Goal: Transaction & Acquisition: Subscribe to service/newsletter

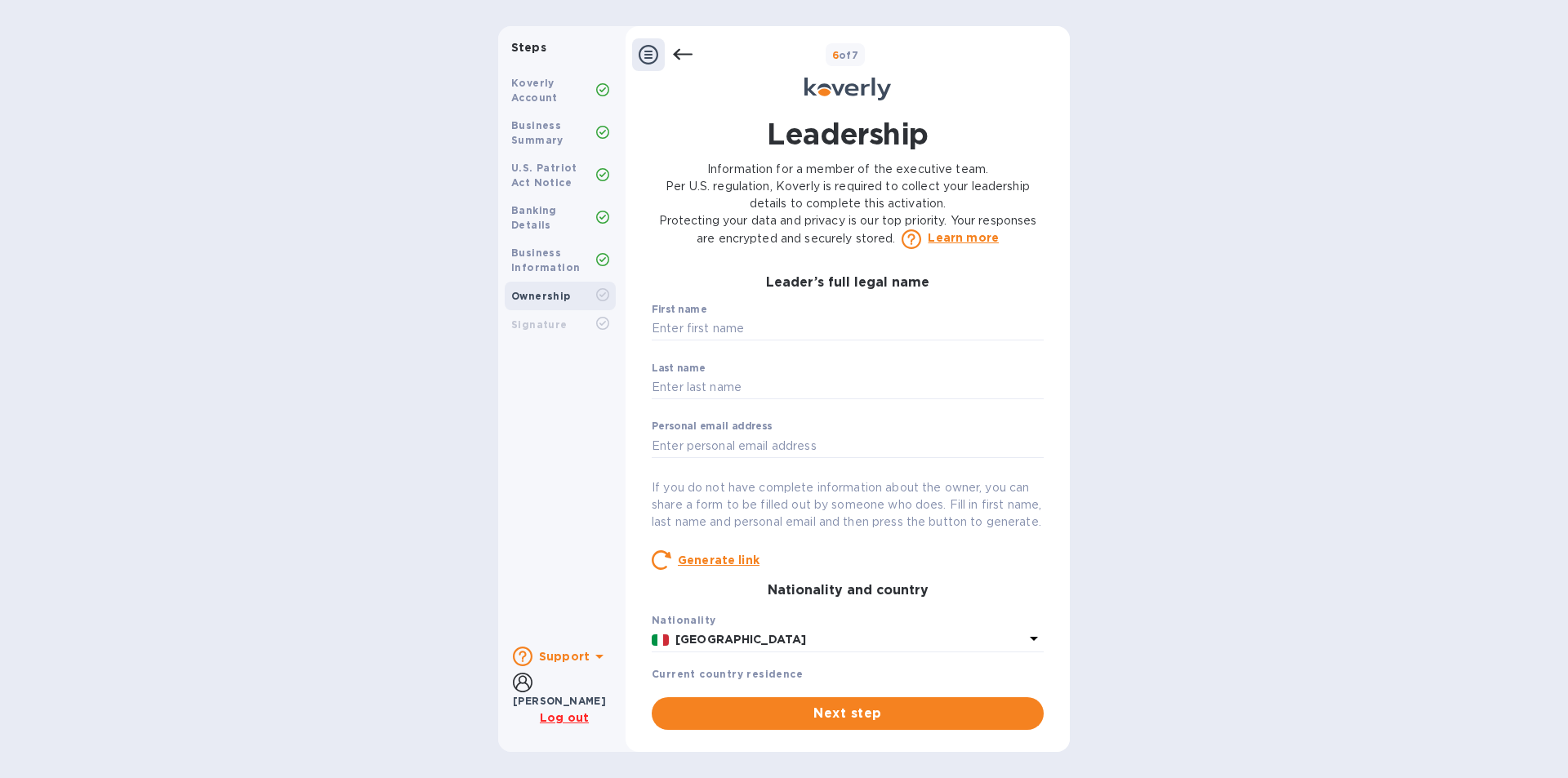
click at [683, 53] on icon at bounding box center [682, 55] width 20 height 20
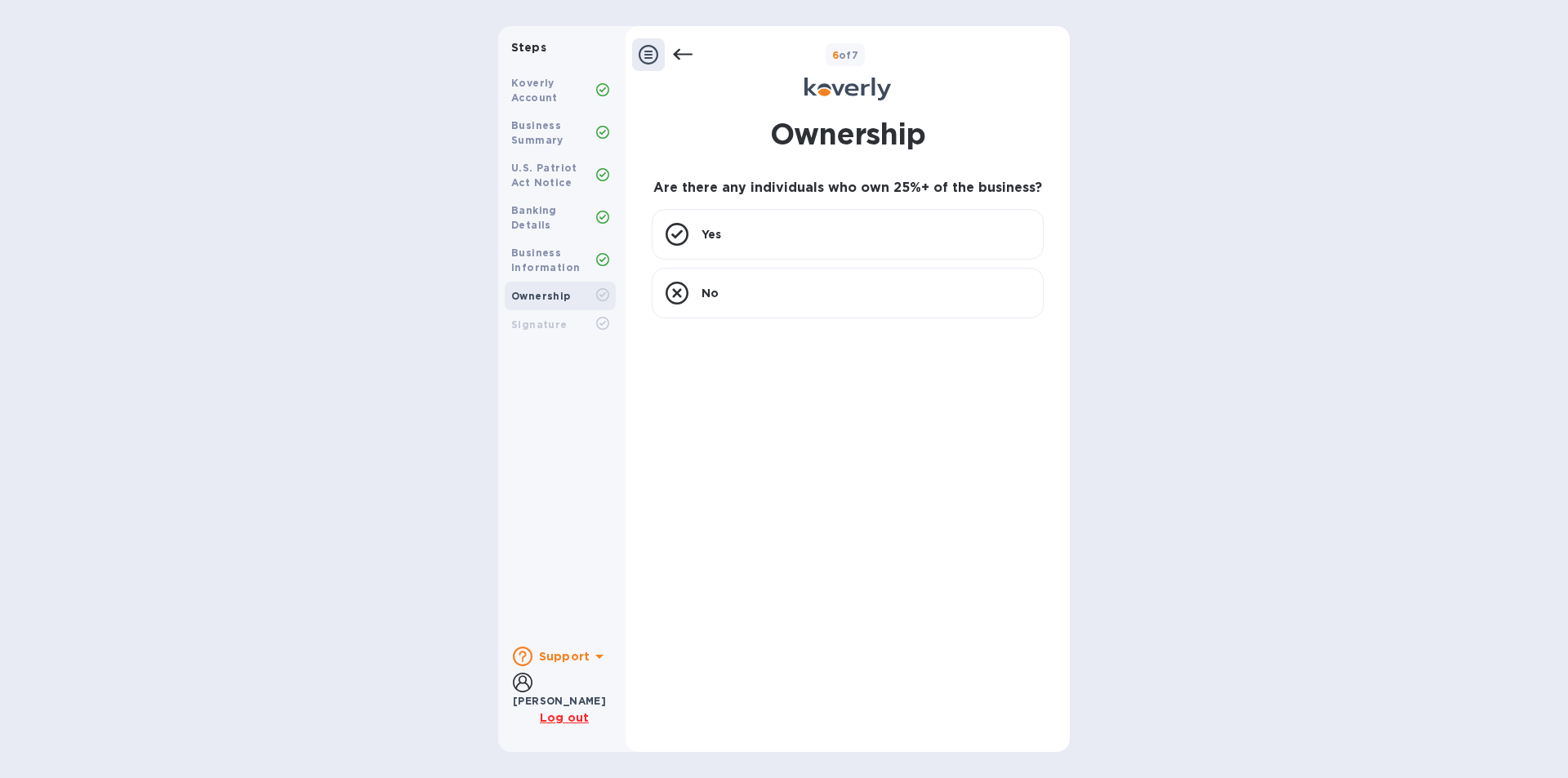
click at [684, 55] on icon at bounding box center [682, 55] width 20 height 20
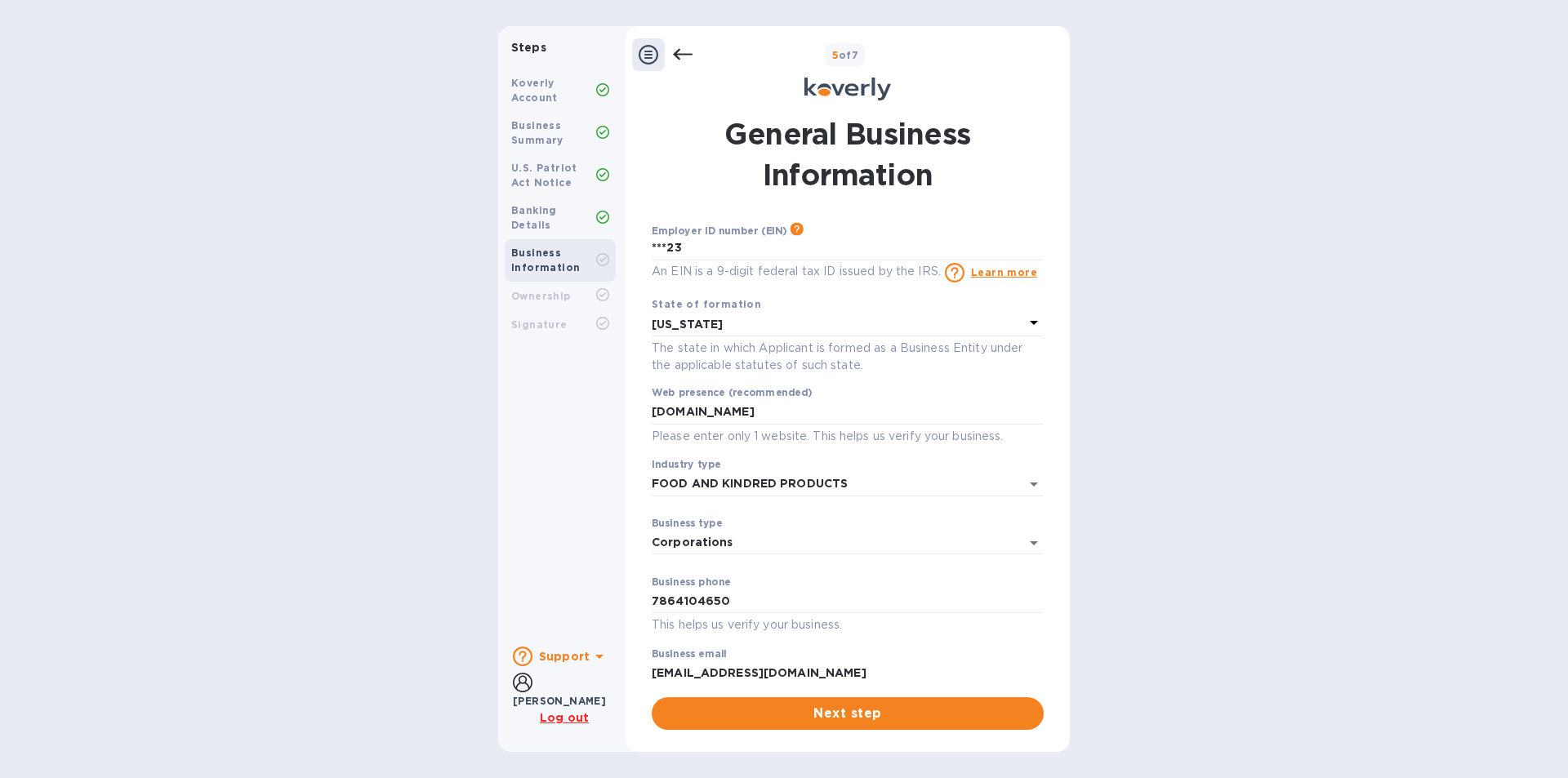
click at [685, 56] on icon at bounding box center [682, 55] width 20 height 20
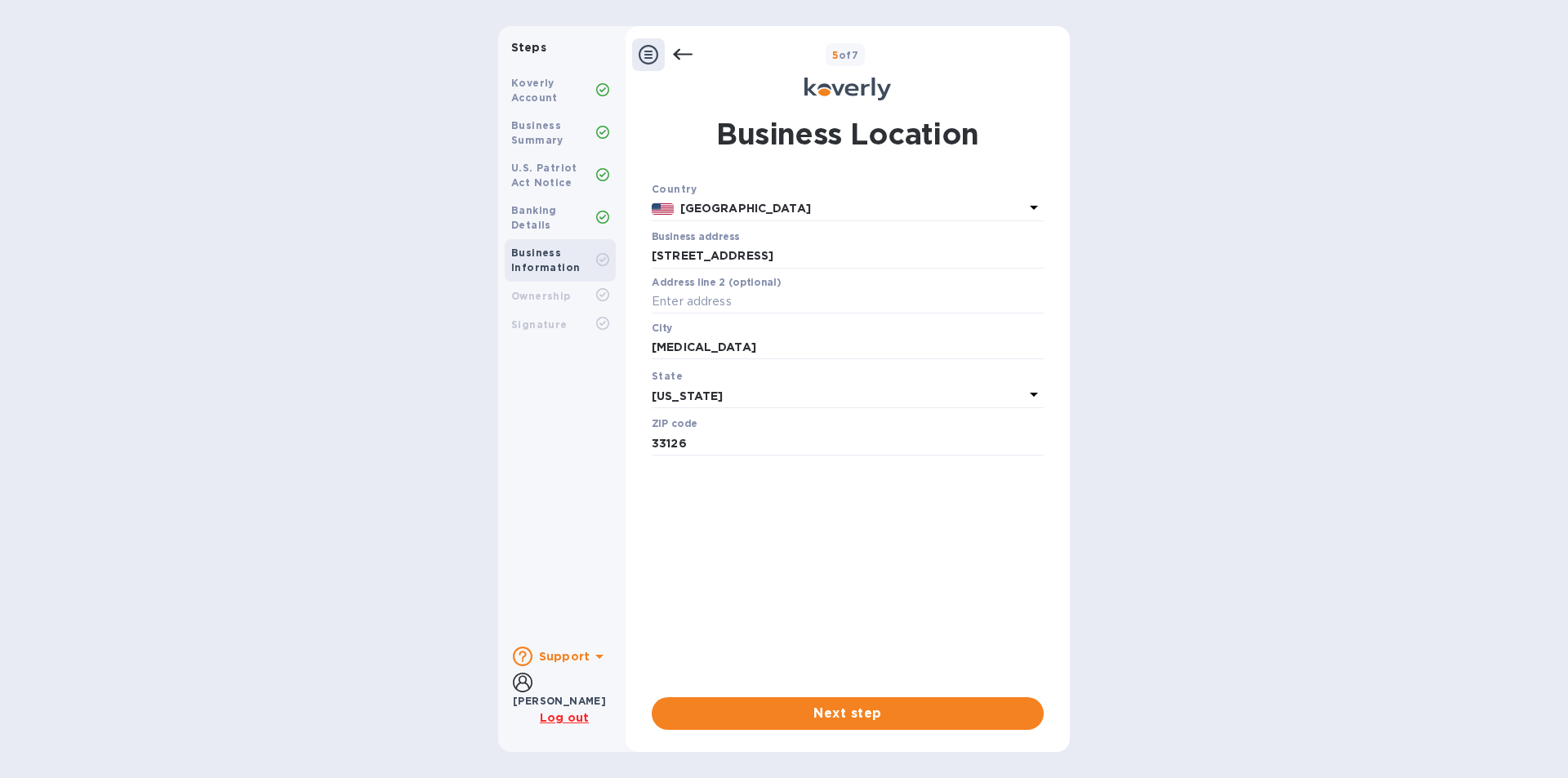
click at [686, 58] on icon at bounding box center [682, 55] width 20 height 20
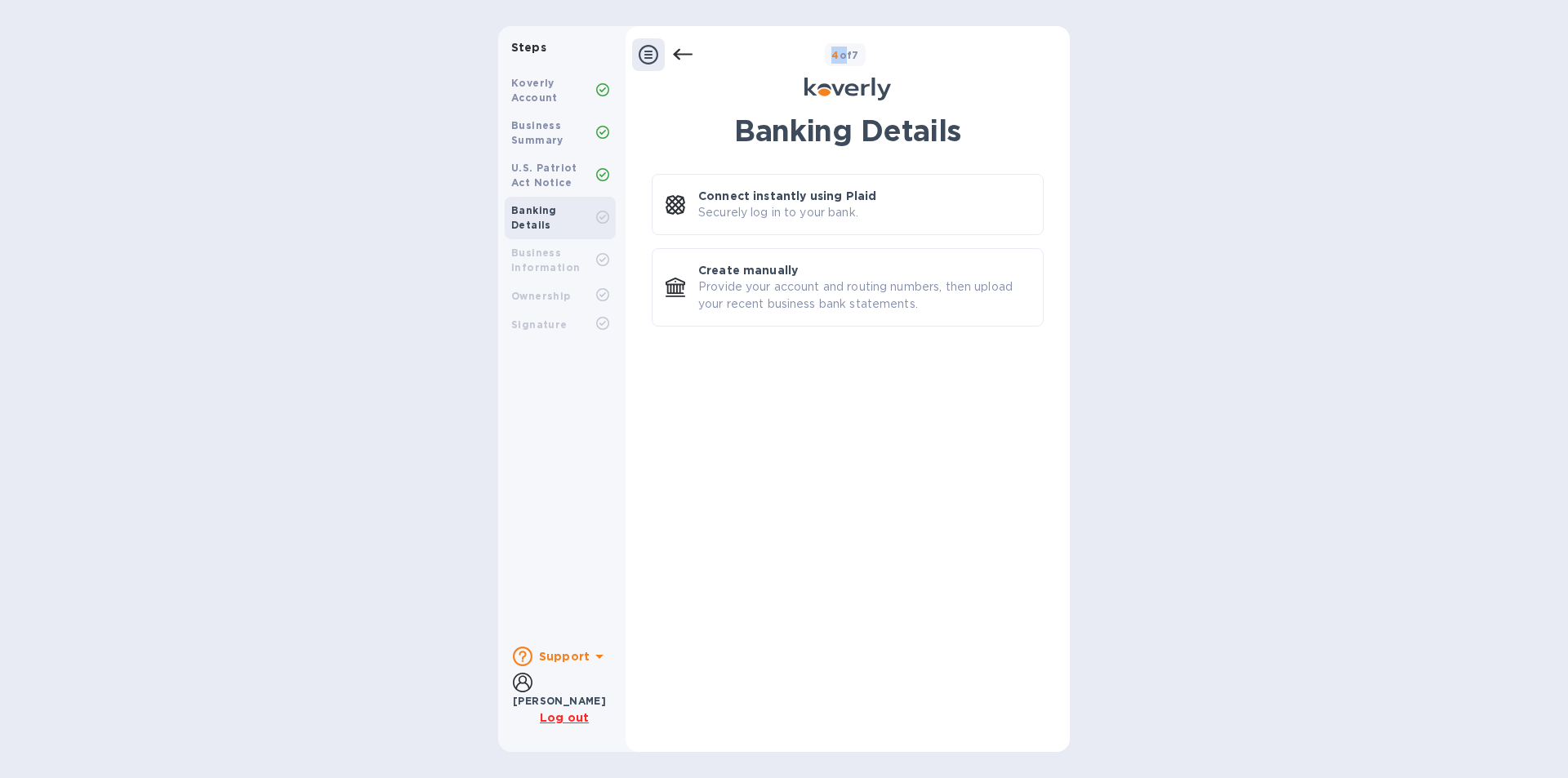
click at [686, 58] on icon at bounding box center [682, 55] width 20 height 20
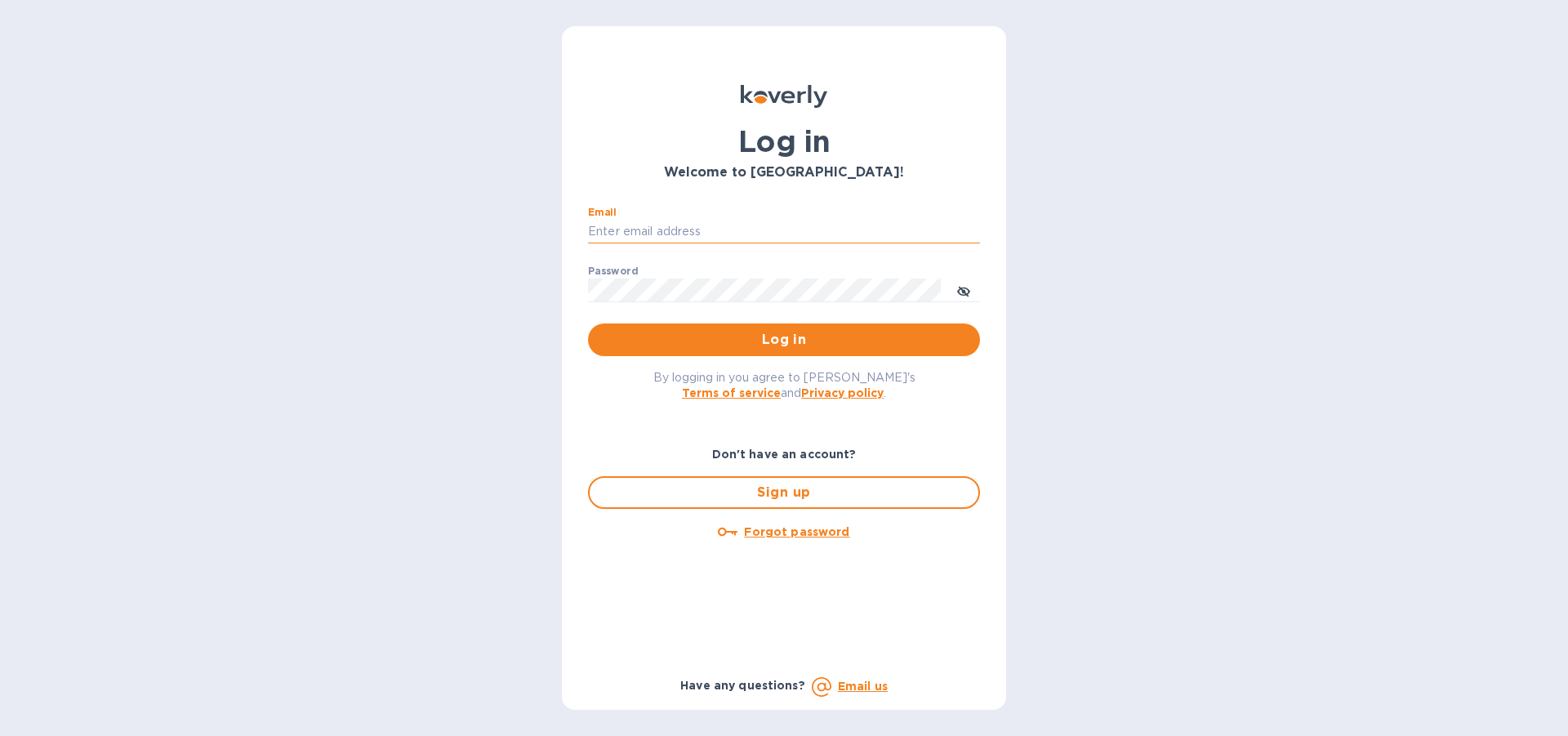
click at [626, 231] on input "Email" at bounding box center [783, 232] width 392 height 24
type input "lilianai@vianderfoods.com"
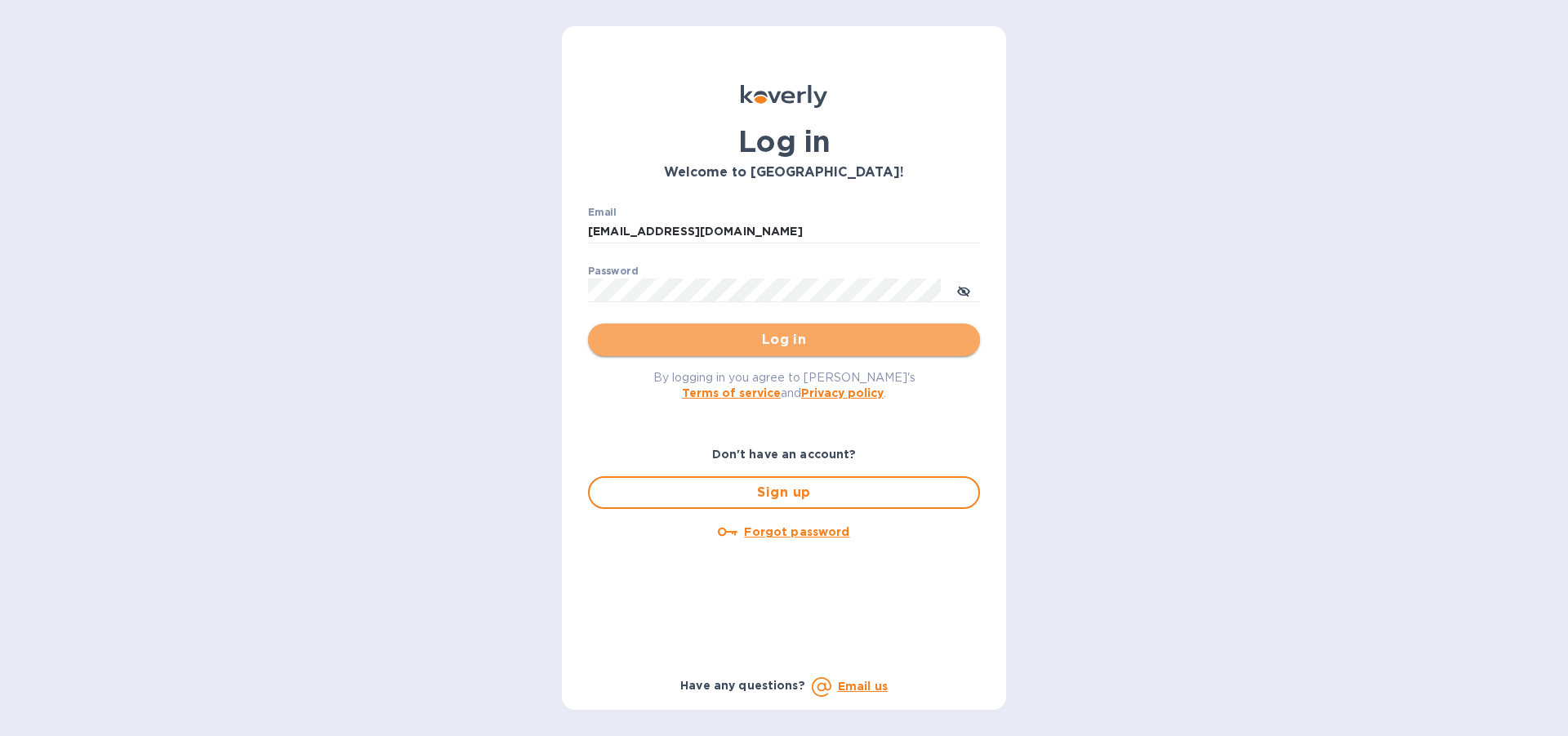
click at [797, 334] on span "Log in" at bounding box center [783, 339] width 366 height 20
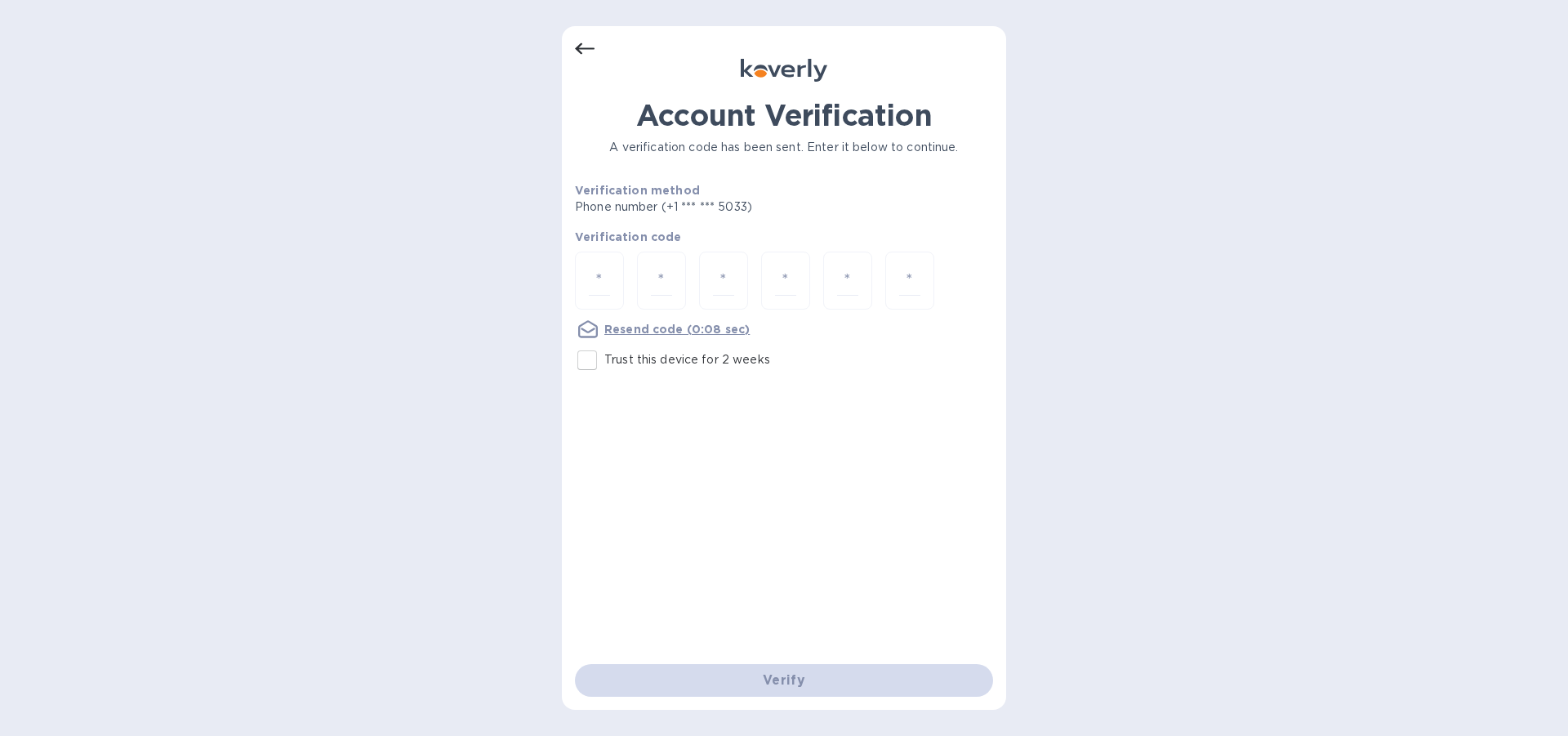
click at [634, 279] on div at bounding box center [783, 282] width 418 height 61
click at [661, 275] on input "number" at bounding box center [661, 281] width 22 height 30
click at [608, 274] on input "number" at bounding box center [599, 281] width 22 height 30
type input "2"
type input "9"
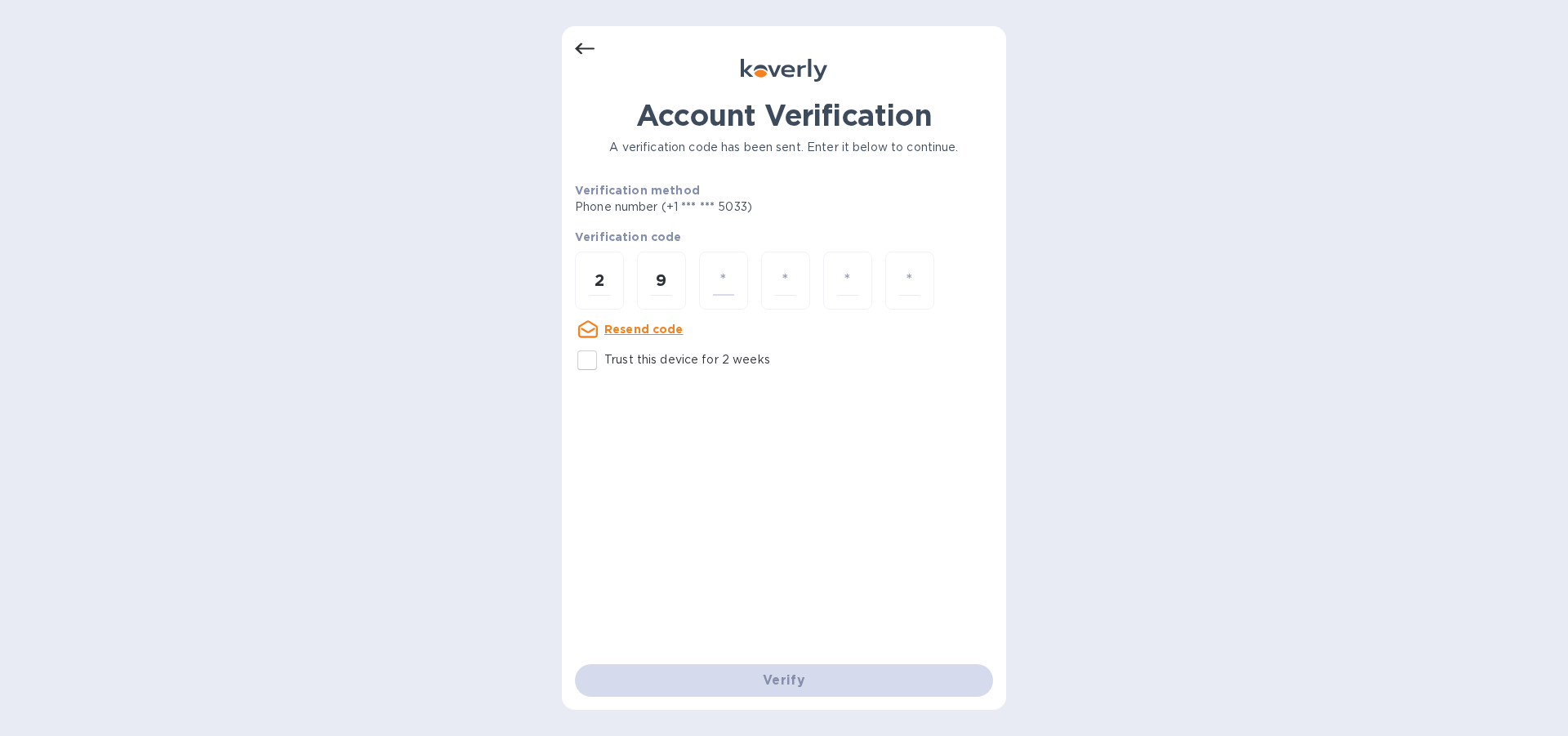
type input "4"
type input "8"
type input "1"
type input "7"
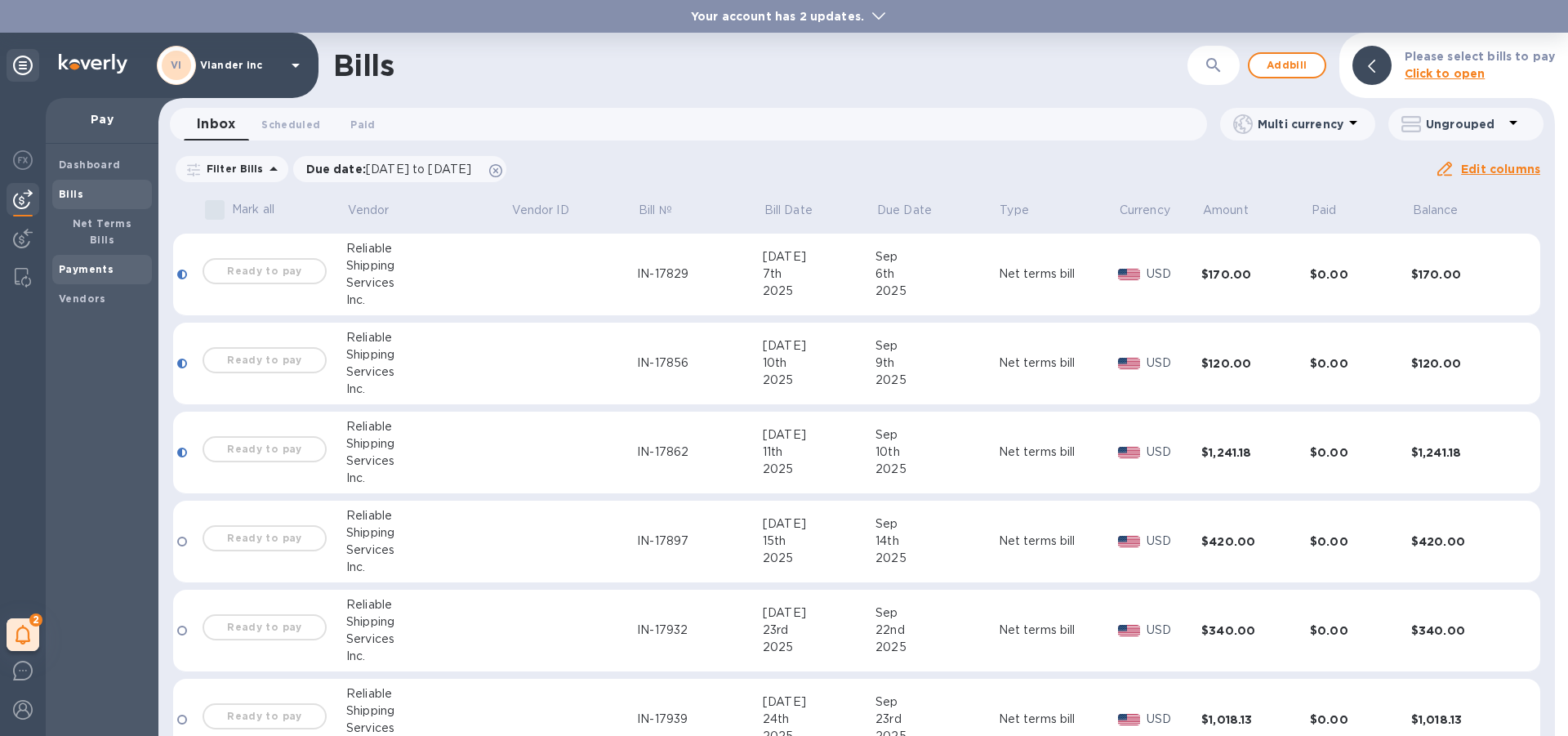
click at [103, 263] on b "Payments" at bounding box center [86, 269] width 55 height 12
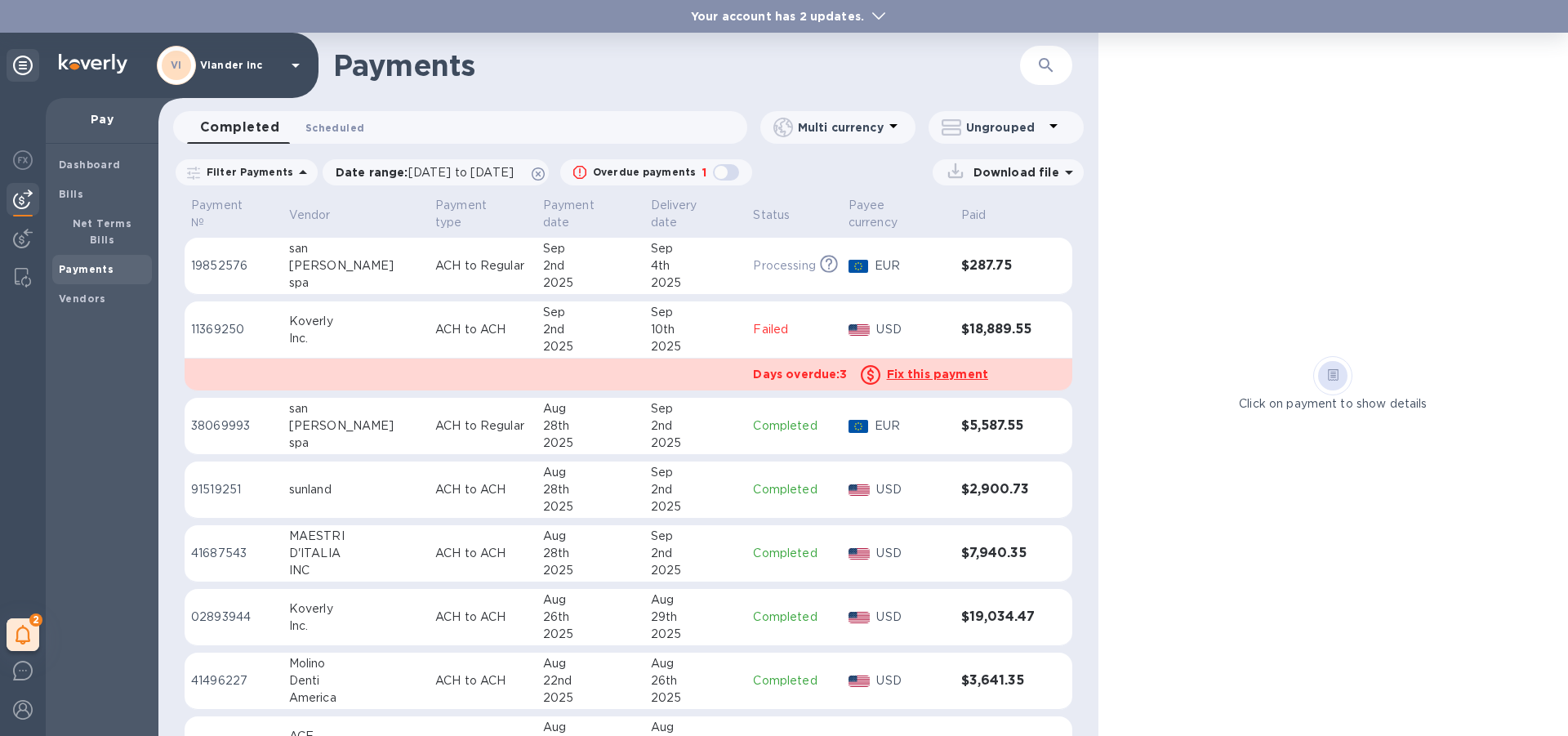
click at [349, 129] on span "Scheduled 0" at bounding box center [335, 128] width 59 height 17
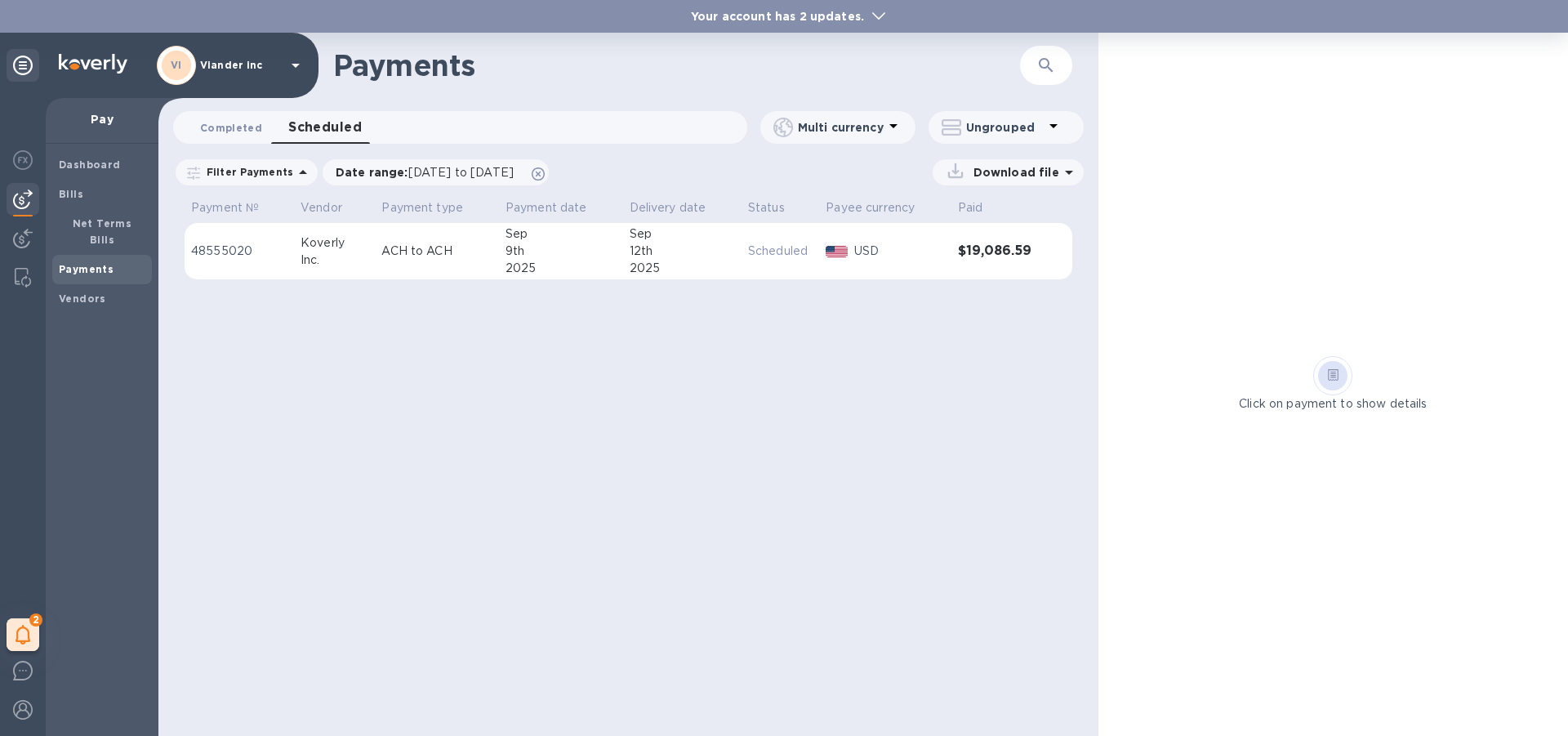
click at [231, 127] on span "Completed 0" at bounding box center [231, 128] width 62 height 17
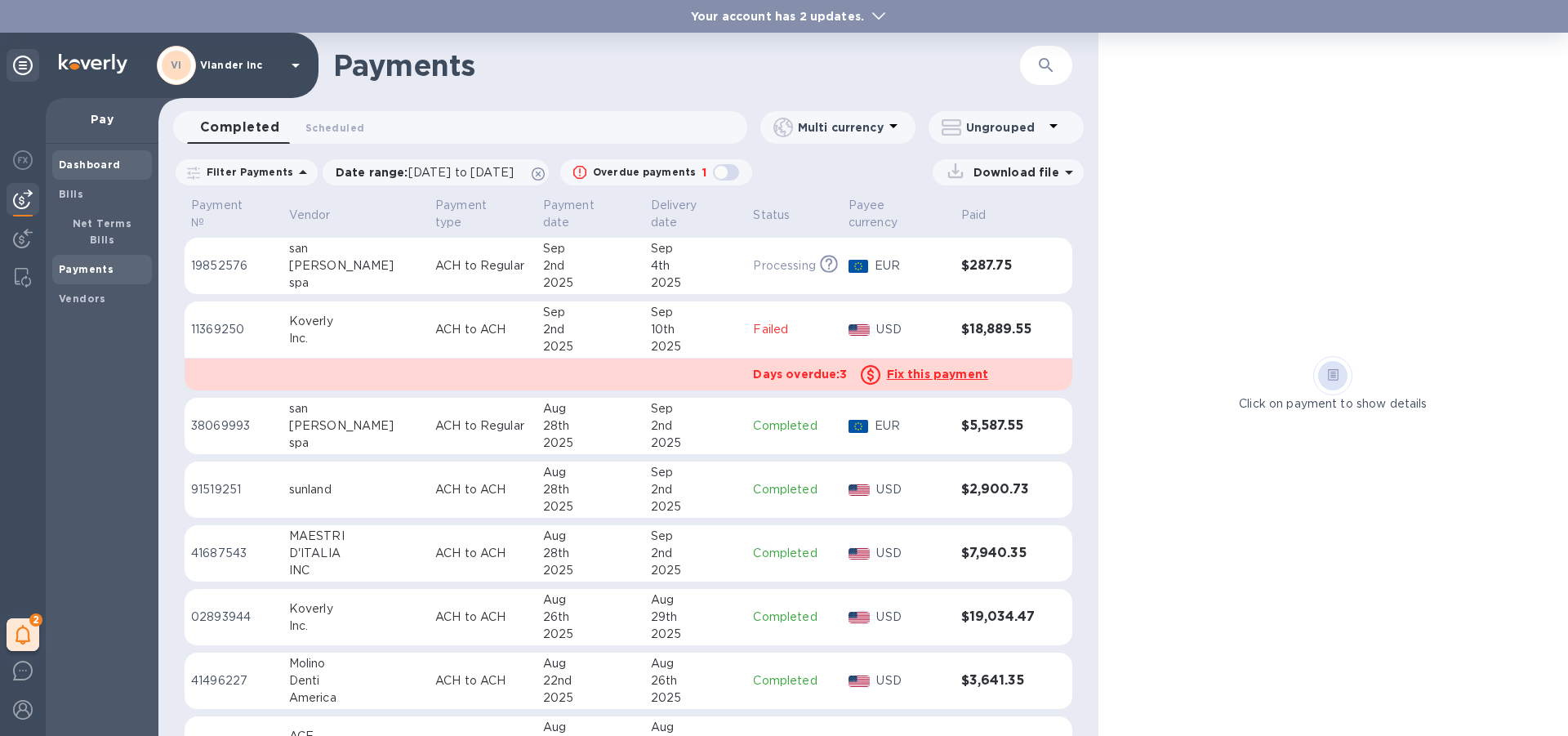
click at [95, 166] on b "Dashboard" at bounding box center [90, 165] width 62 height 12
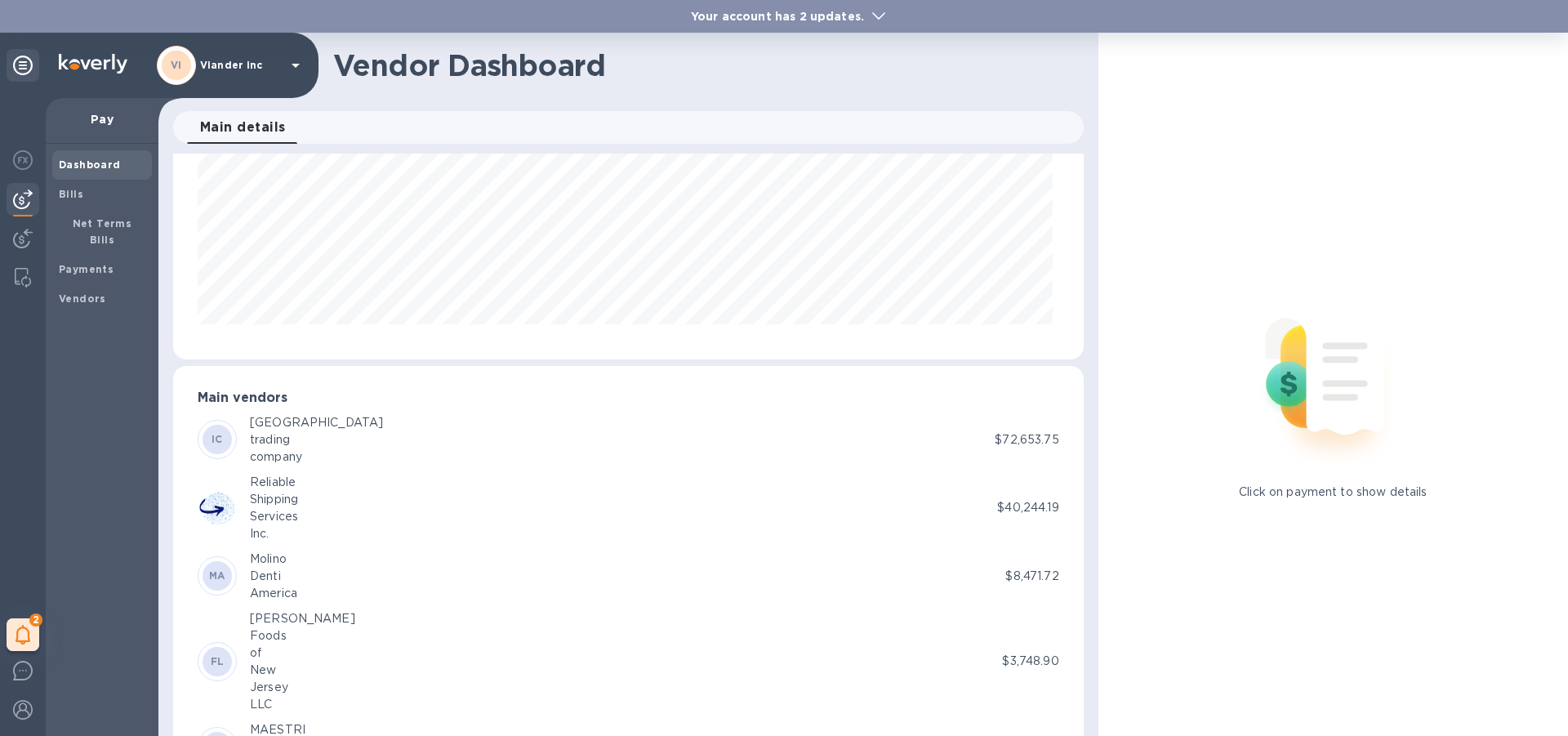
scroll to position [245, 0]
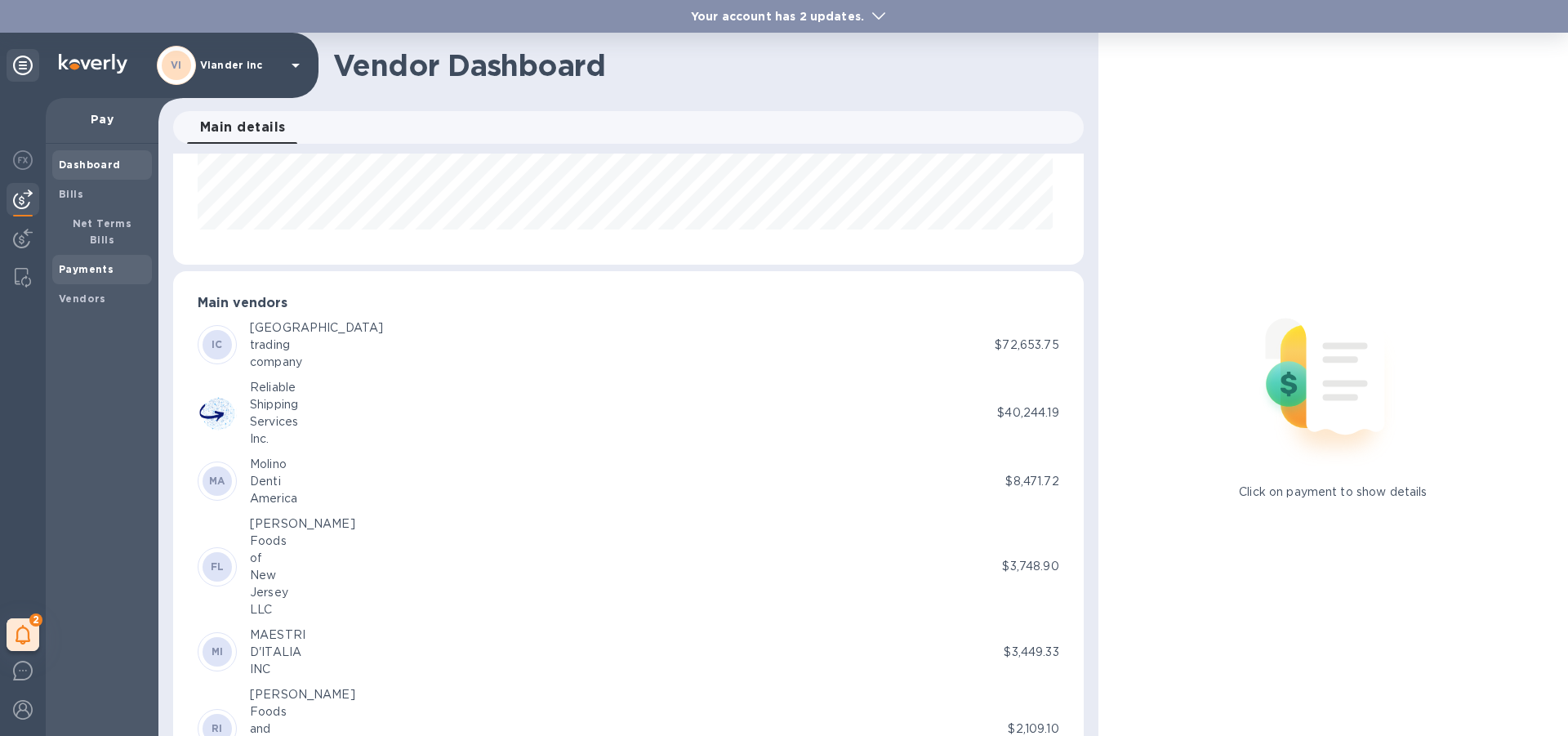
click at [93, 263] on b "Payments" at bounding box center [86, 269] width 55 height 12
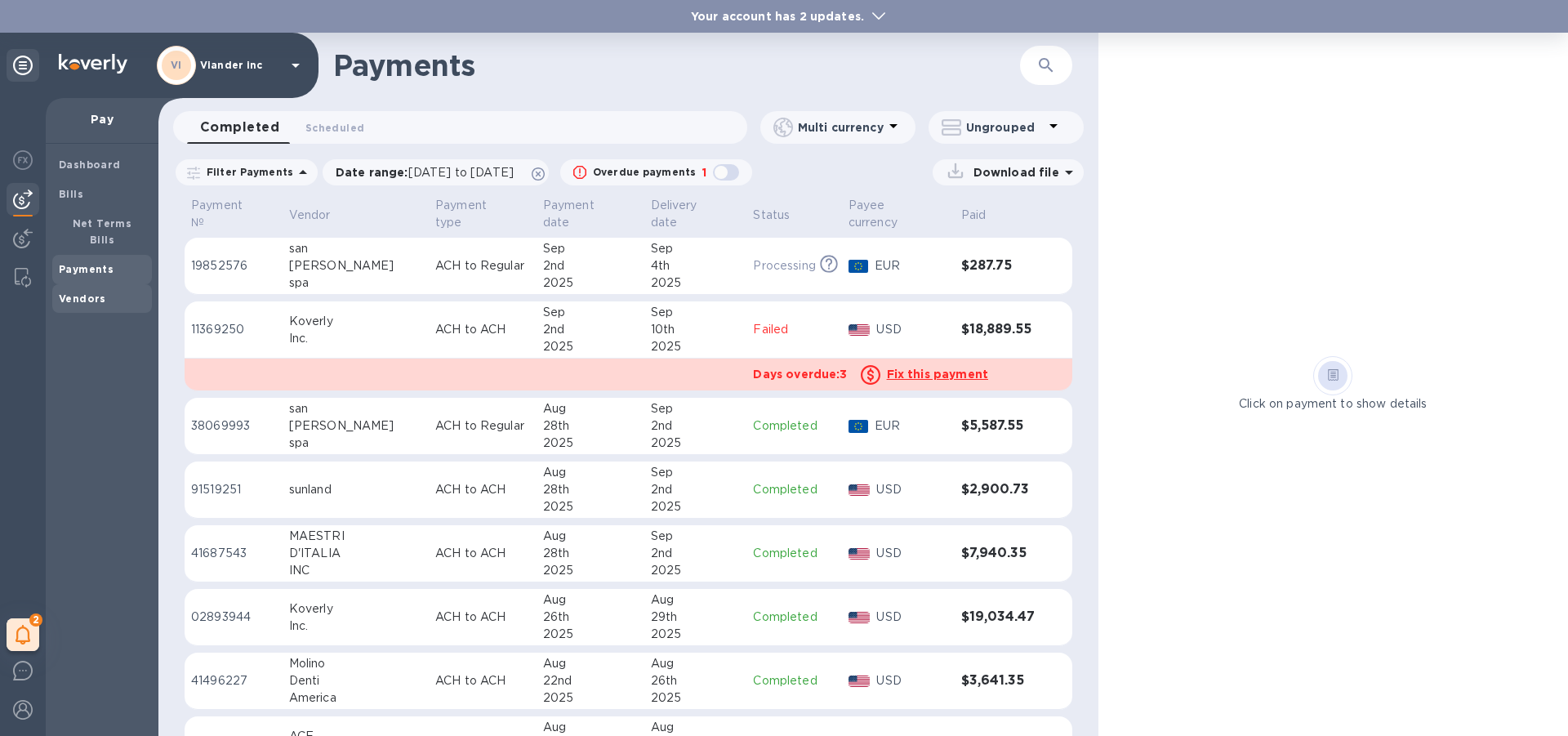
click at [92, 293] on b "Vendors" at bounding box center [82, 299] width 48 height 12
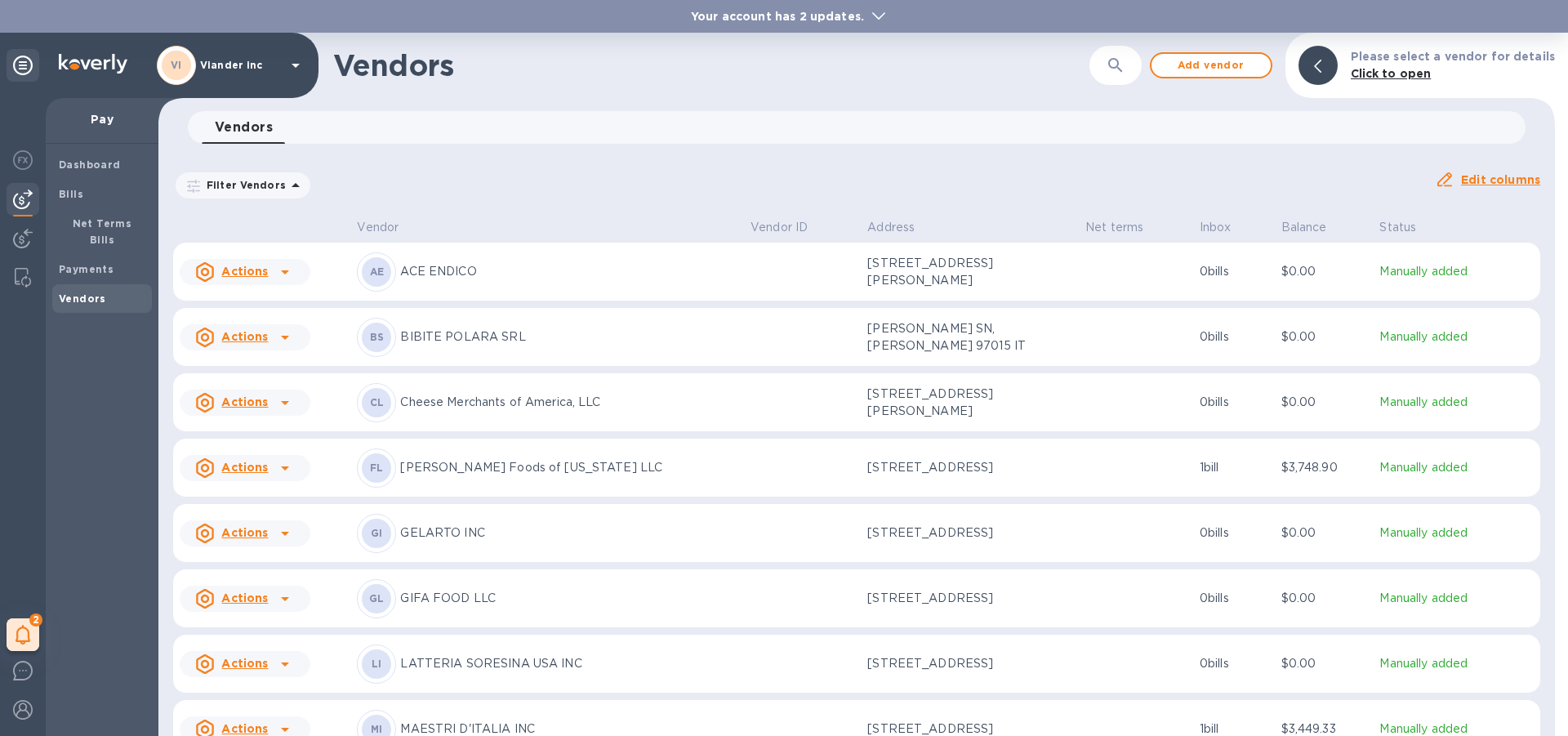
click at [296, 62] on icon at bounding box center [295, 65] width 20 height 20
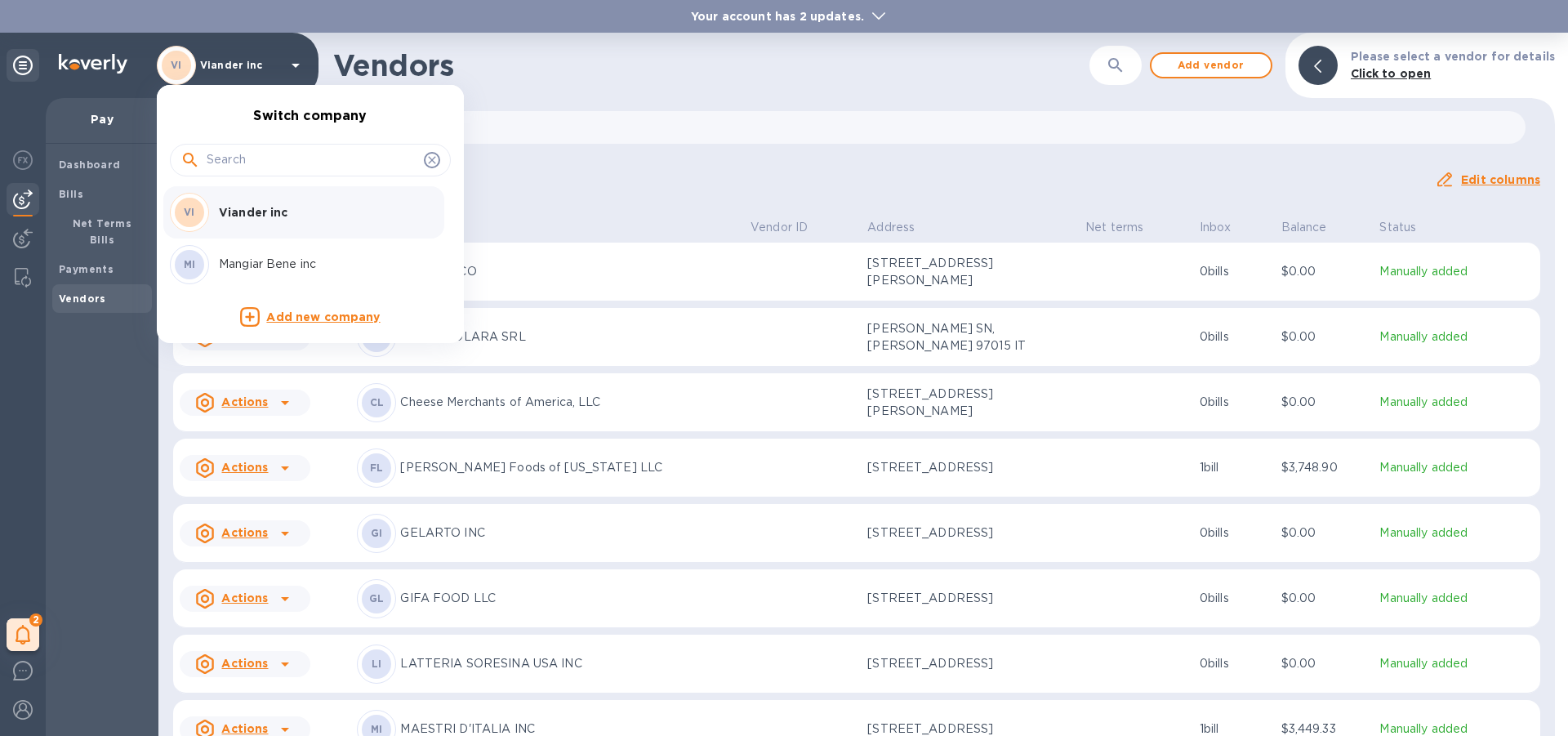
click at [258, 261] on p "Mangiar Bene inc" at bounding box center [322, 264] width 206 height 17
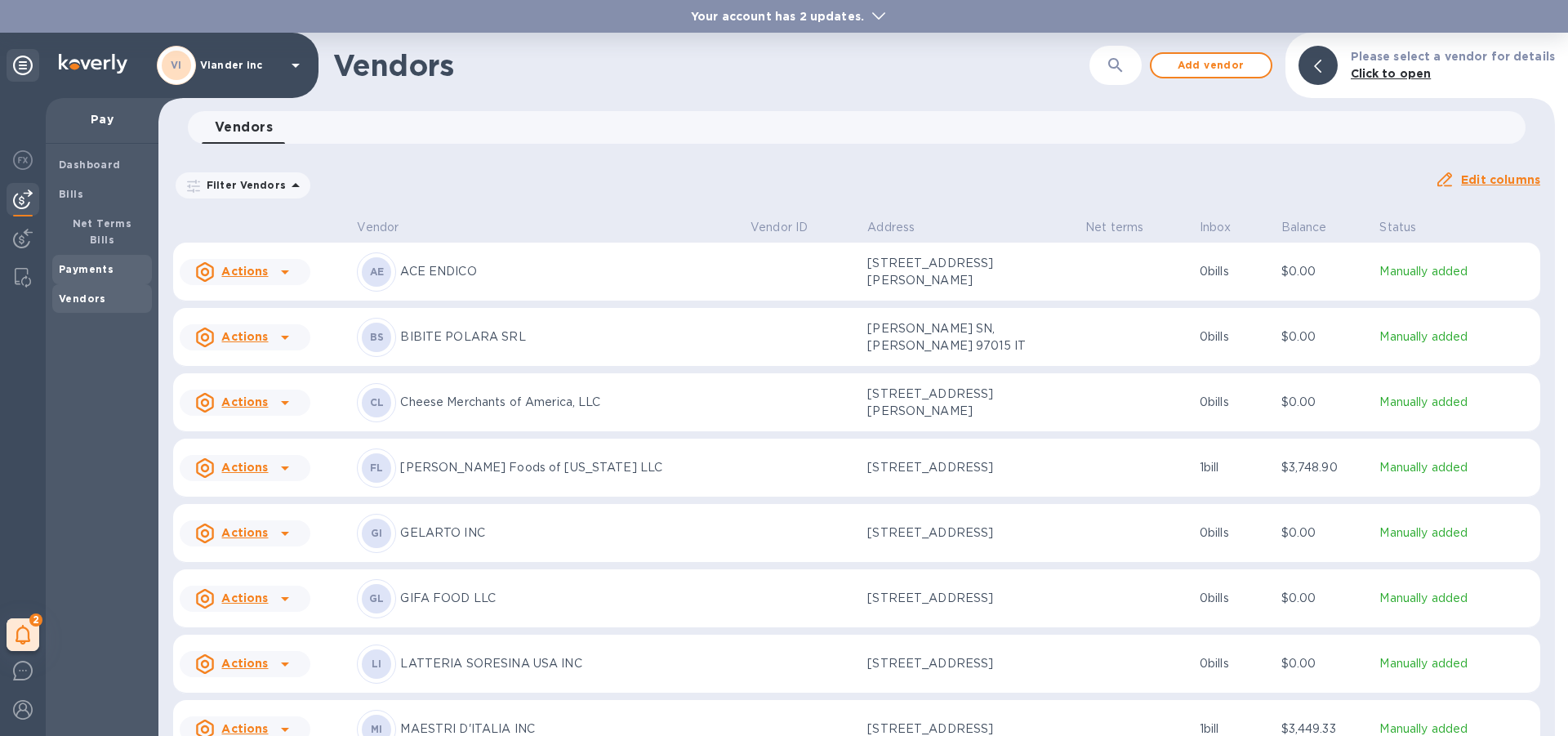
click at [109, 263] on b "Payments" at bounding box center [86, 269] width 55 height 12
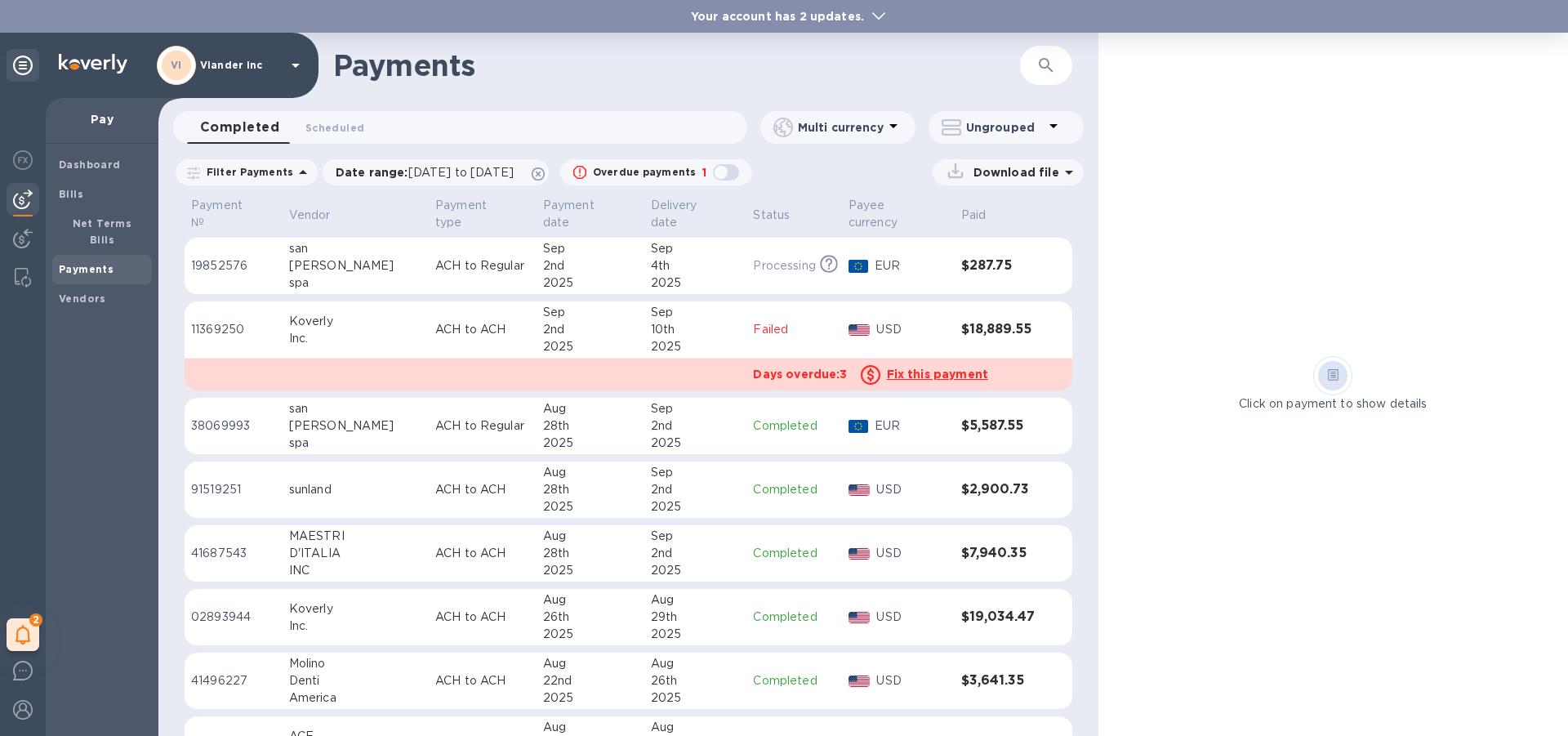
click at [299, 172] on icon at bounding box center [302, 171] width 8 height 4
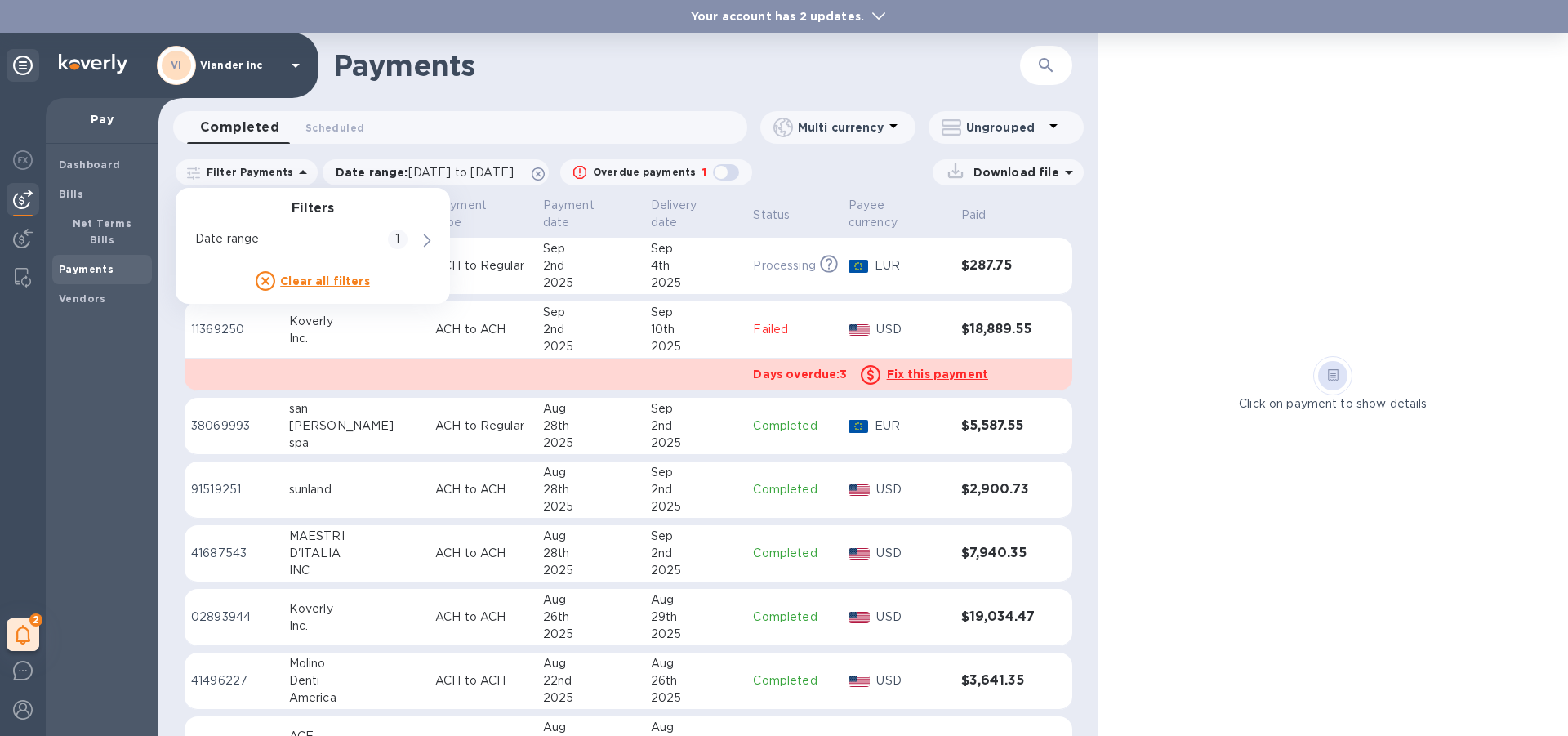
click at [299, 172] on icon at bounding box center [302, 171] width 8 height 4
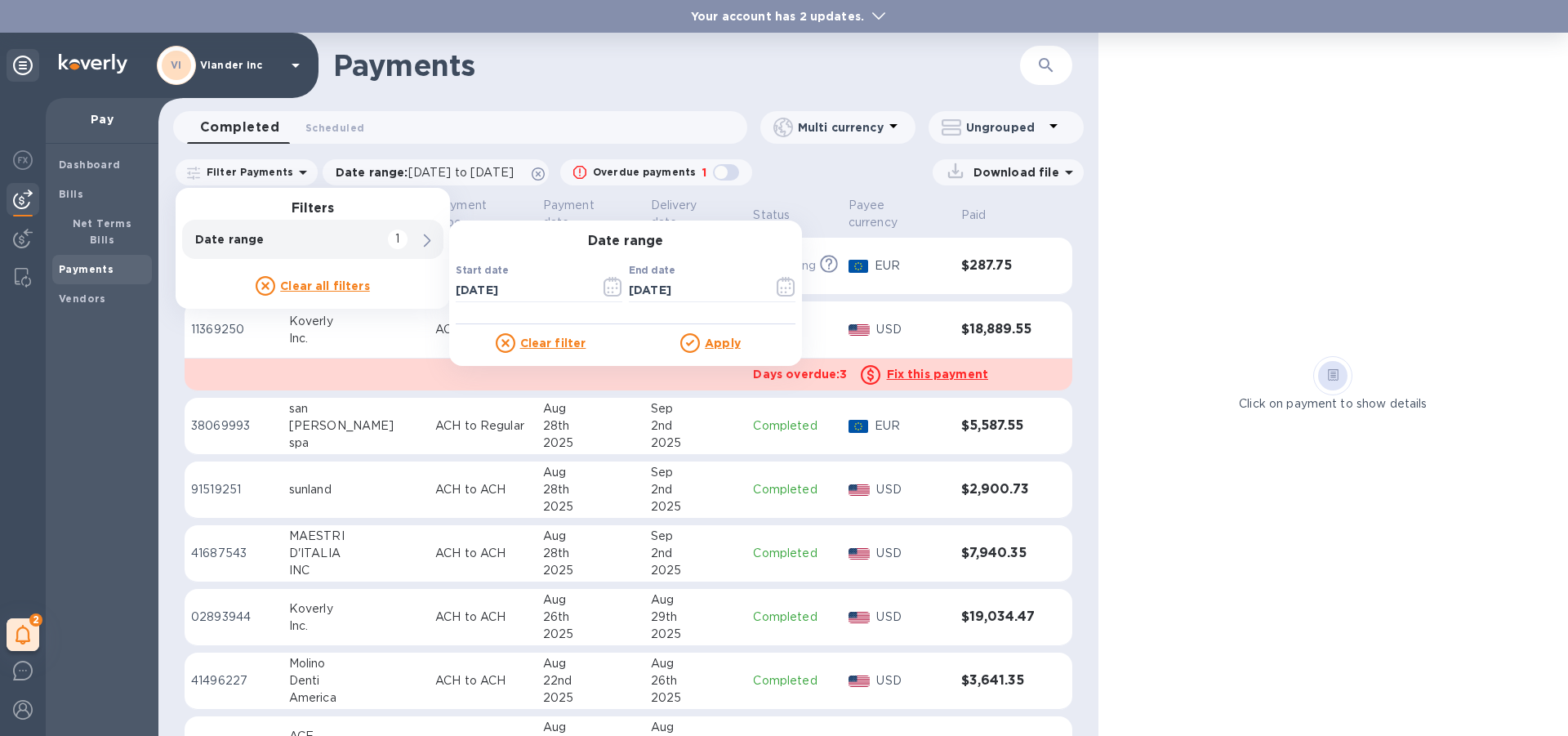
click at [1274, 227] on div "Click on payment to show details" at bounding box center [1333, 384] width 470 height 703
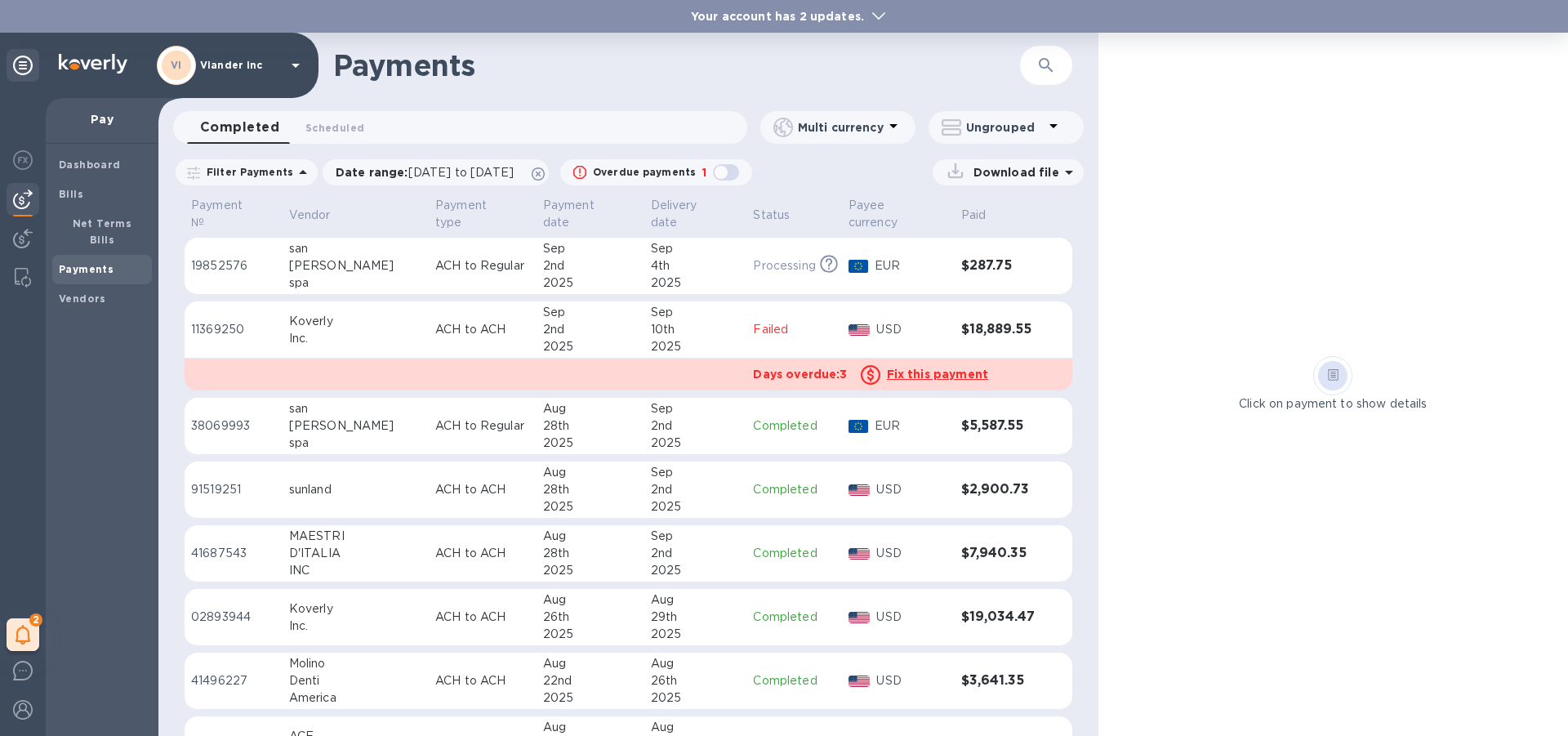
click at [1066, 171] on icon at bounding box center [1068, 172] width 8 height 4
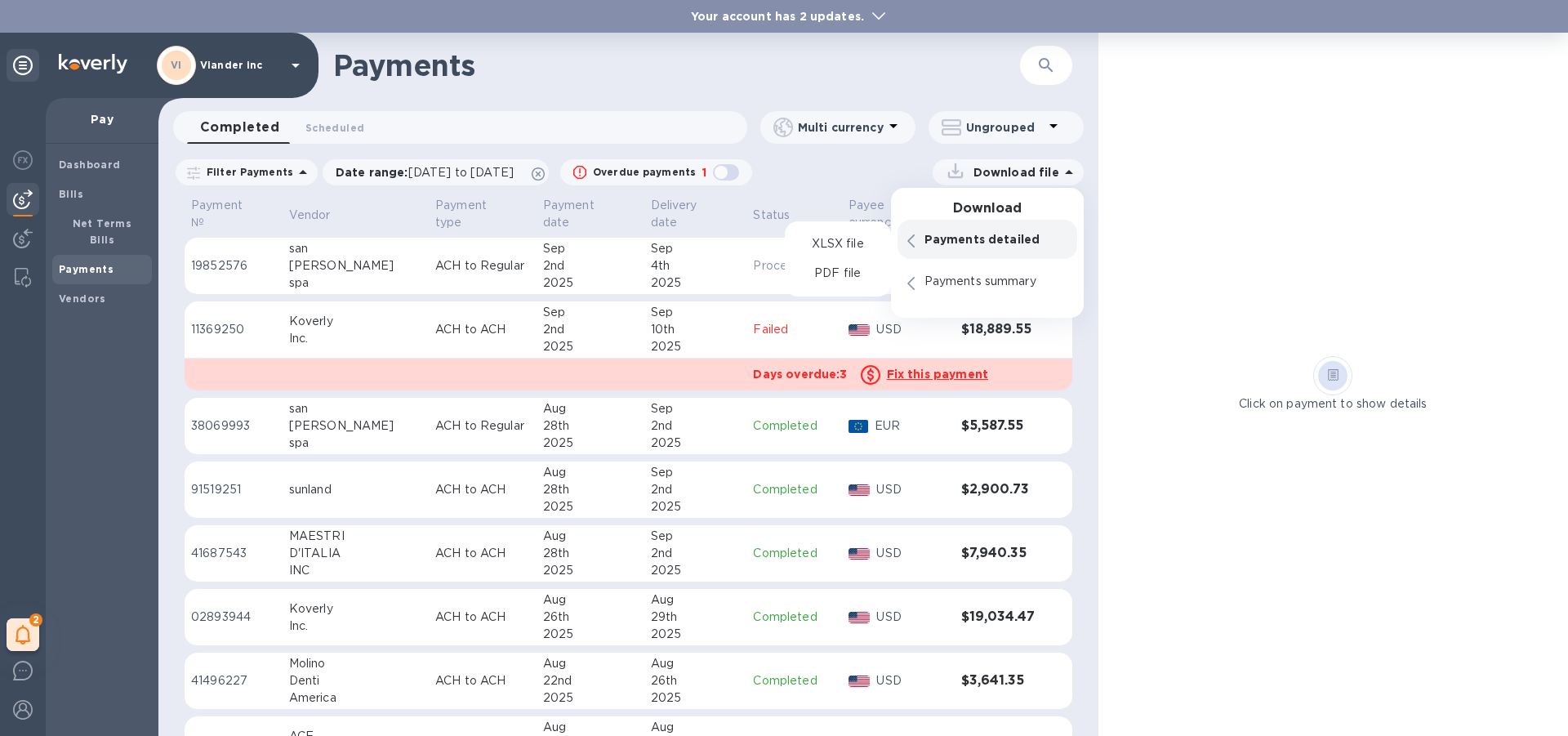
click at [956, 239] on p "Payments detailed" at bounding box center [995, 239] width 143 height 16
click at [838, 275] on p "PDF file" at bounding box center [838, 274] width 48 height 16
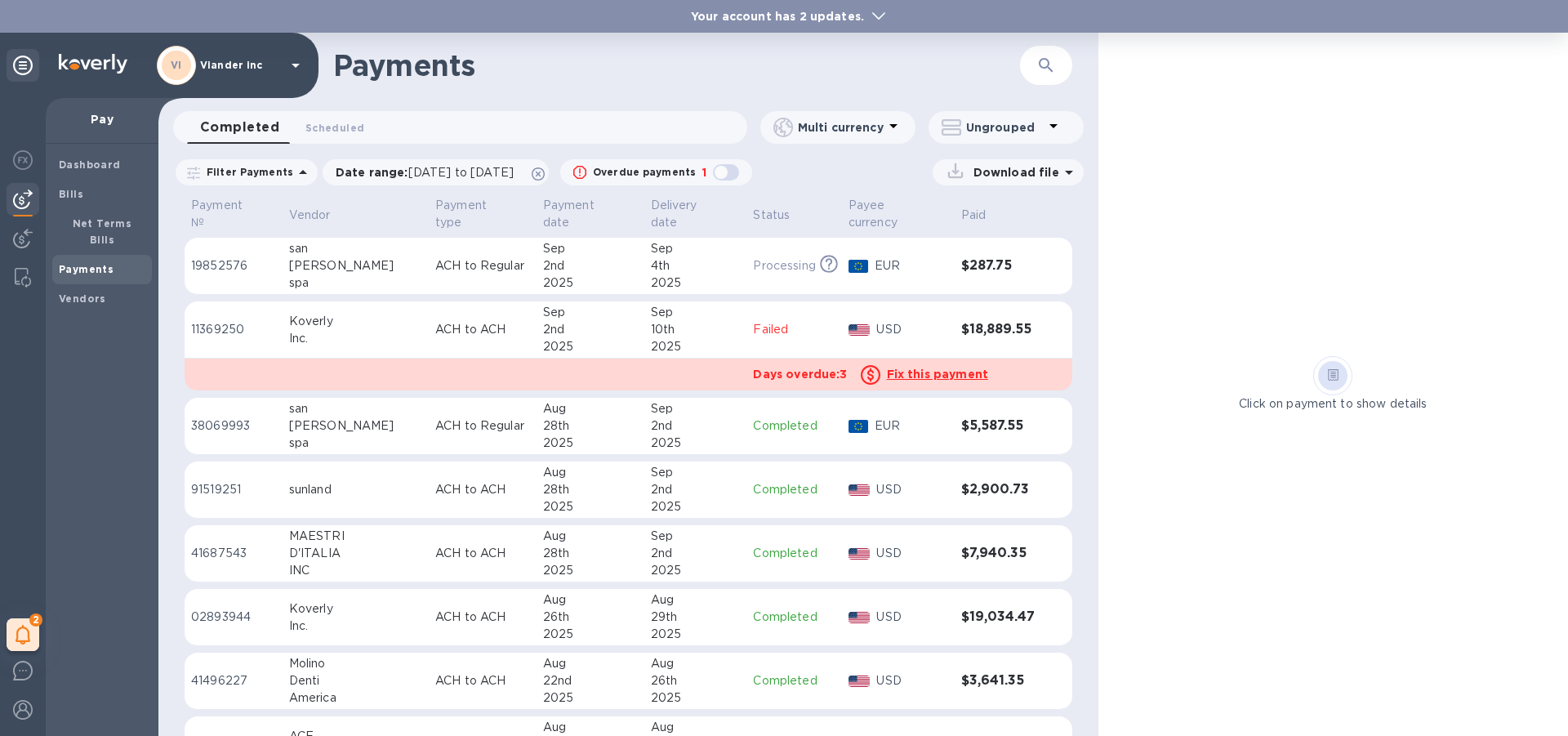
click at [296, 65] on icon at bounding box center [295, 66] width 8 height 4
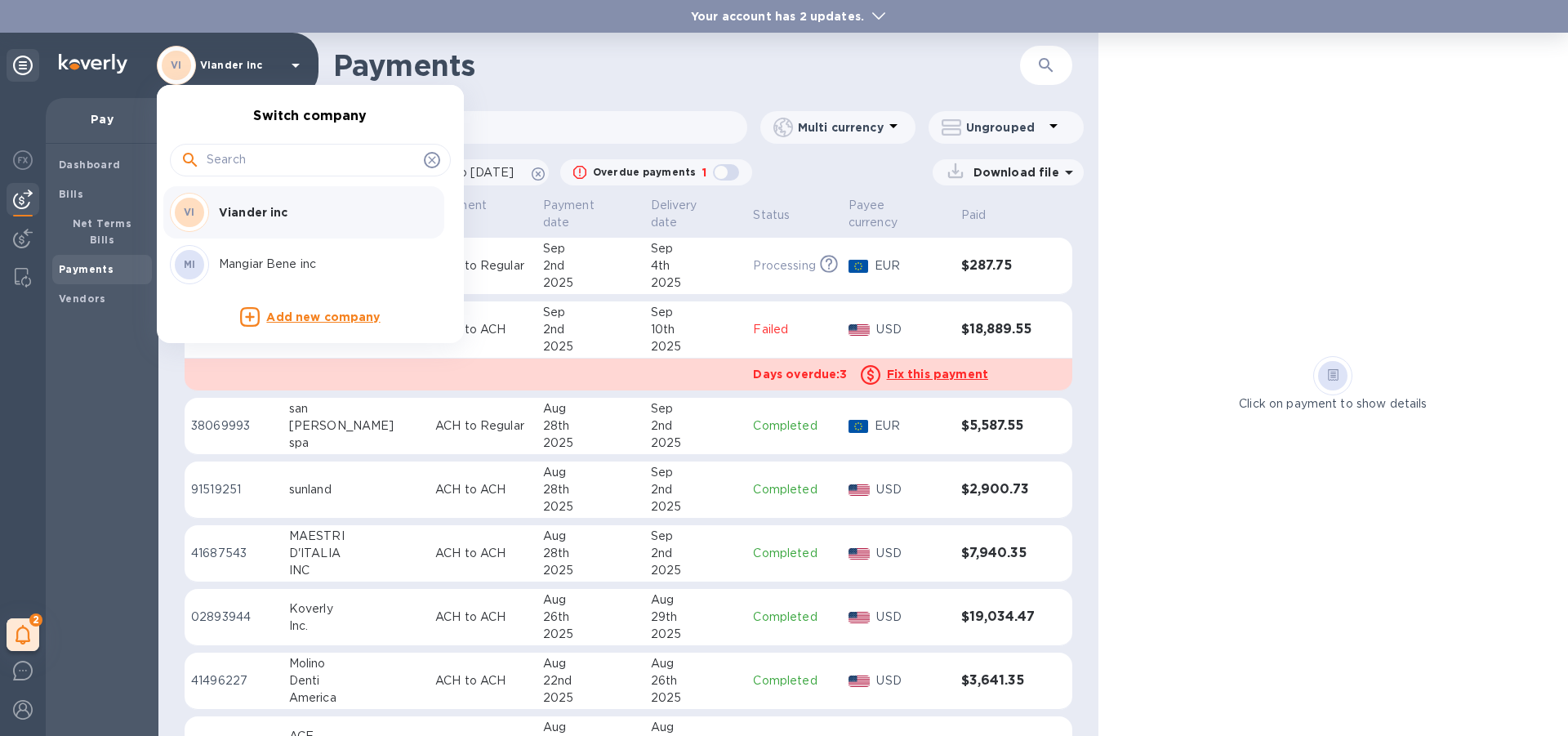
click at [296, 65] on div at bounding box center [784, 368] width 1568 height 736
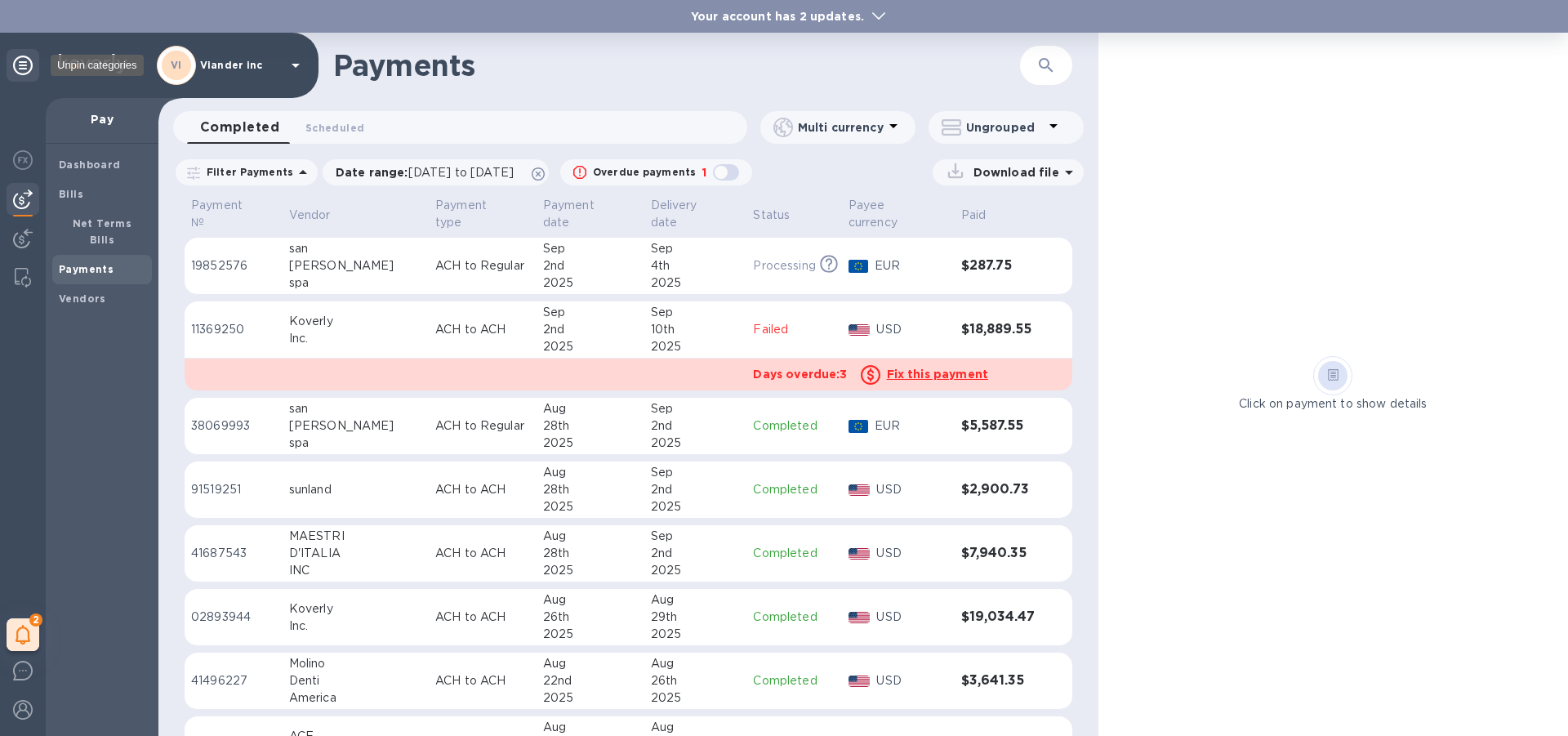
click at [24, 65] on icon at bounding box center [22, 65] width 20 height 20
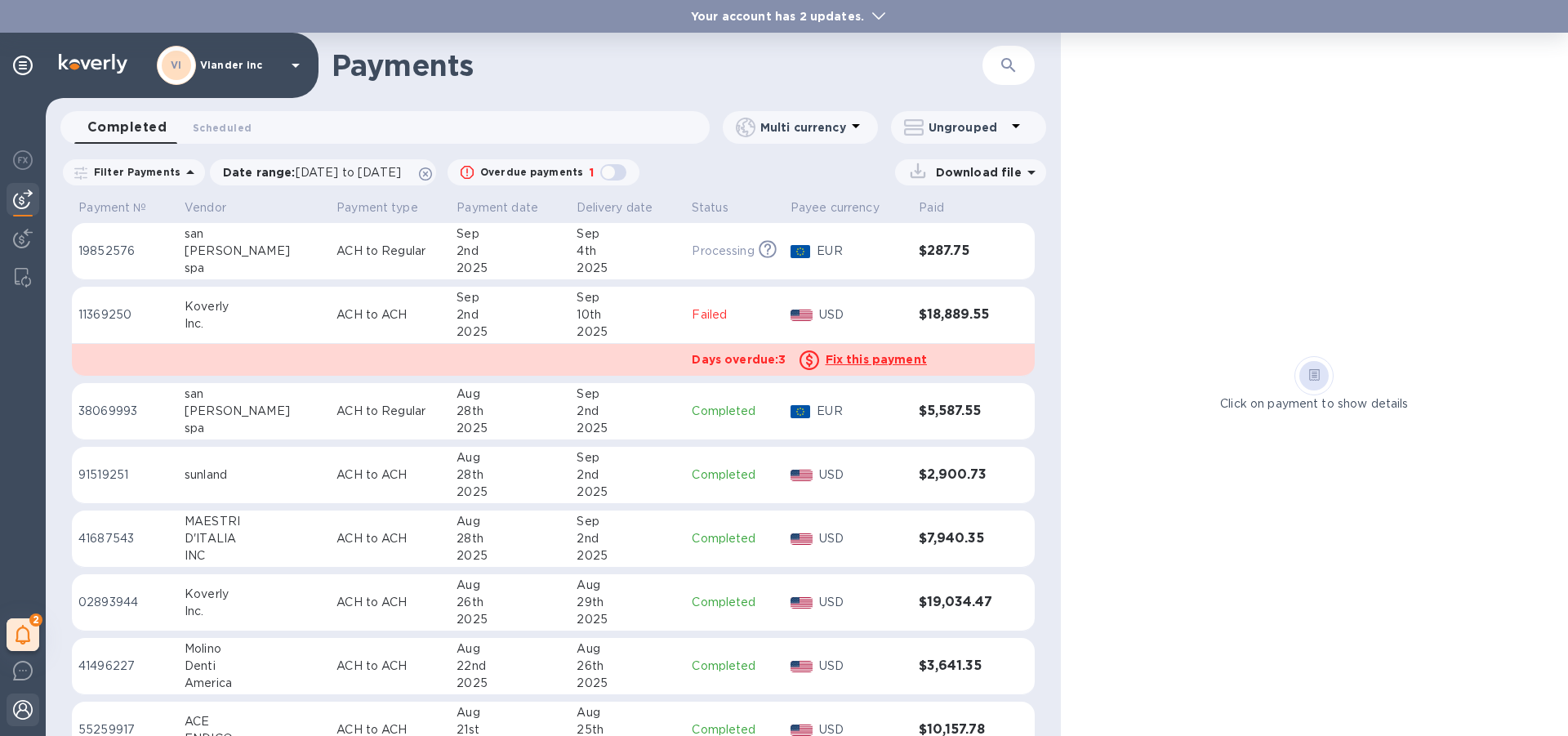
click at [23, 710] on img at bounding box center [22, 710] width 20 height 20
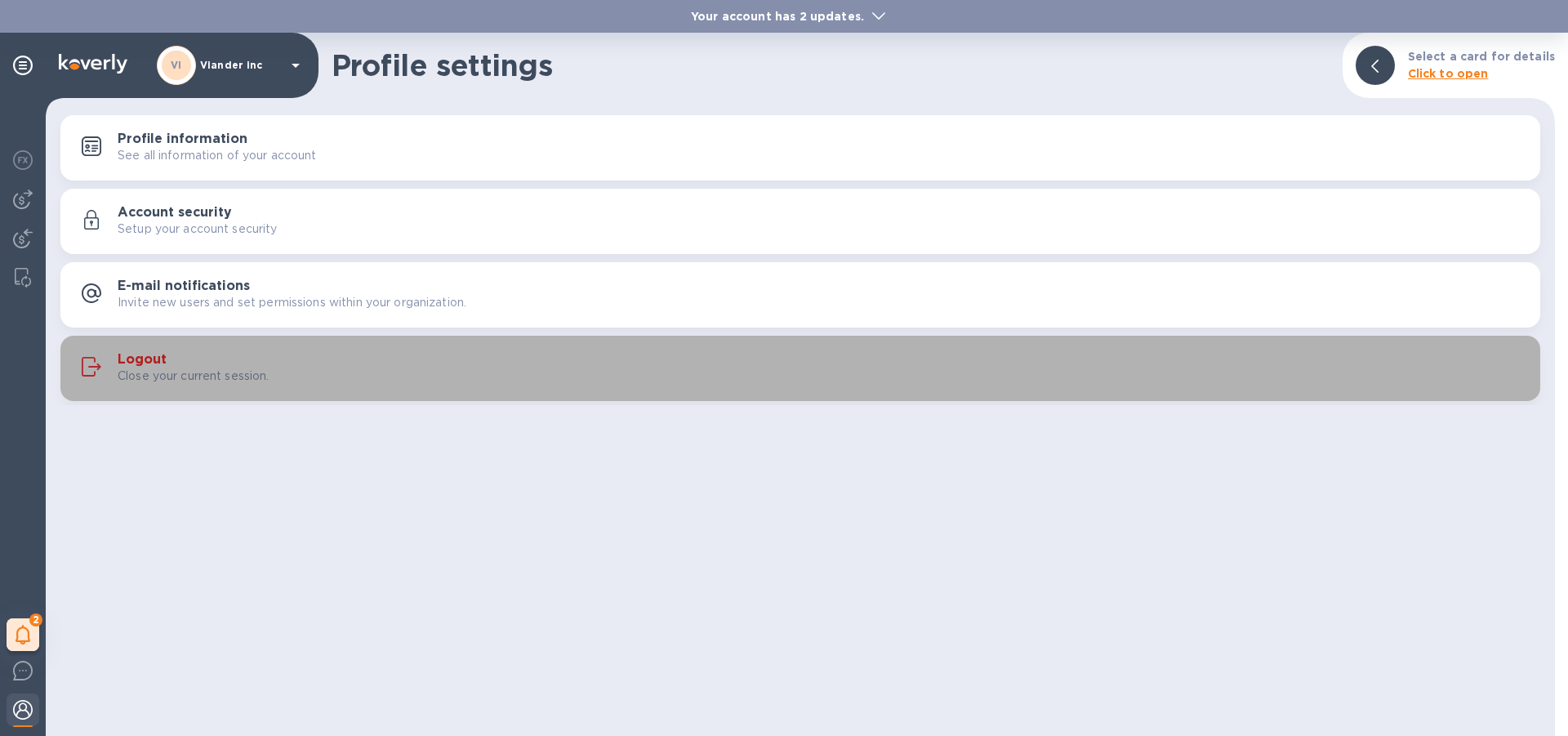
click at [154, 354] on h3 "Logout" at bounding box center [142, 360] width 49 height 16
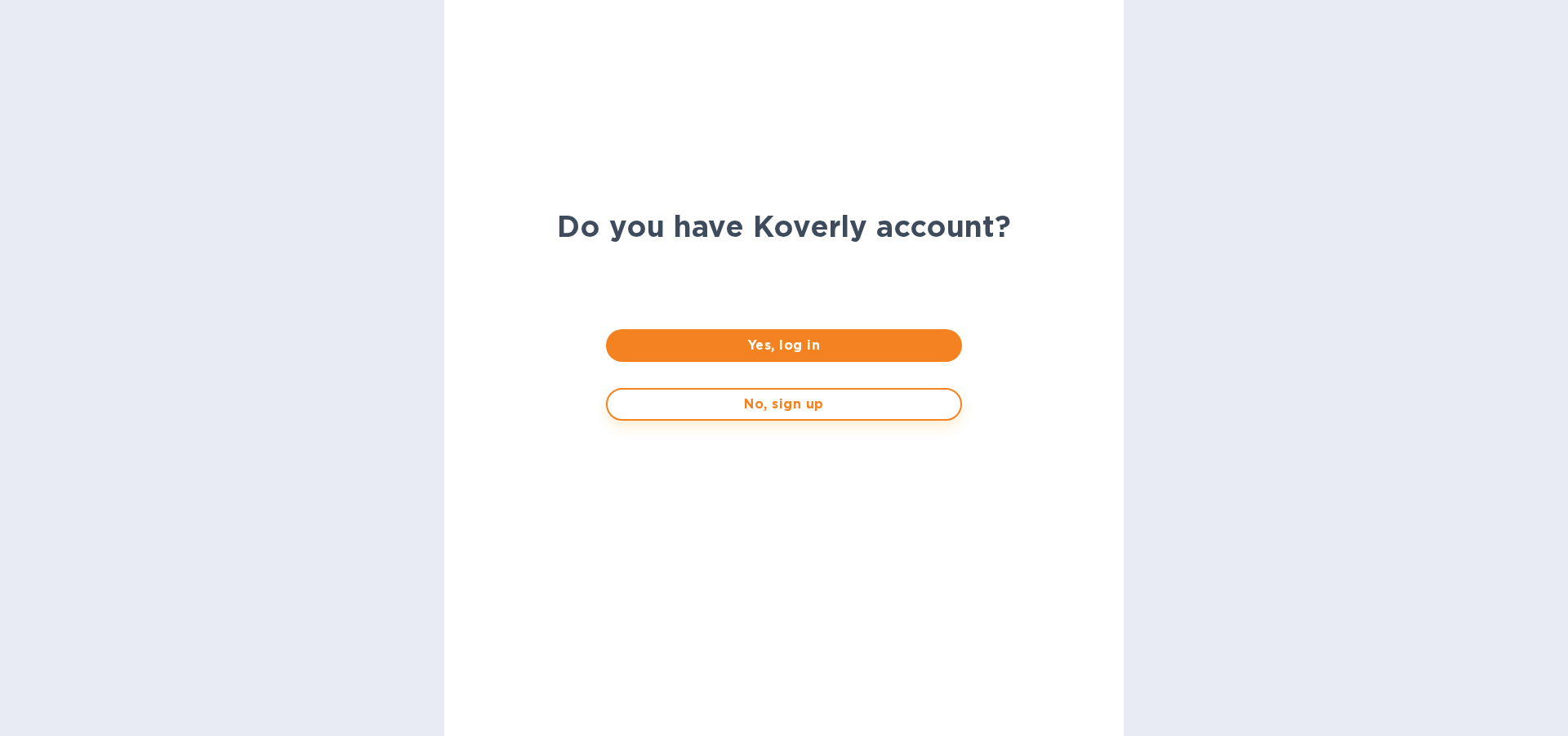
click at [797, 405] on span "No, sign up" at bounding box center [783, 404] width 325 height 20
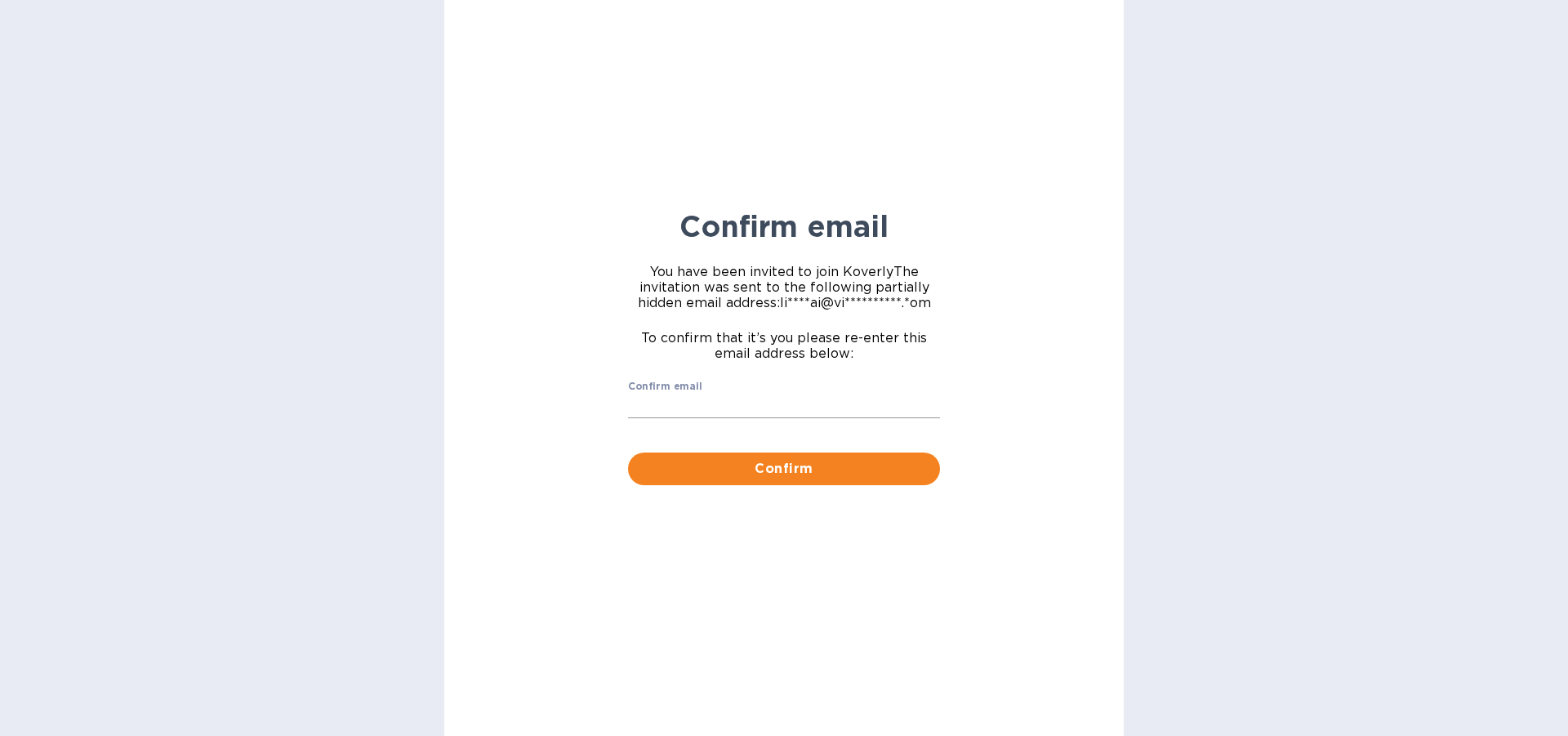
click at [684, 397] on input "Confirm email" at bounding box center [784, 406] width 312 height 24
type input "[EMAIL_ADDRESS][DOMAIN_NAME]"
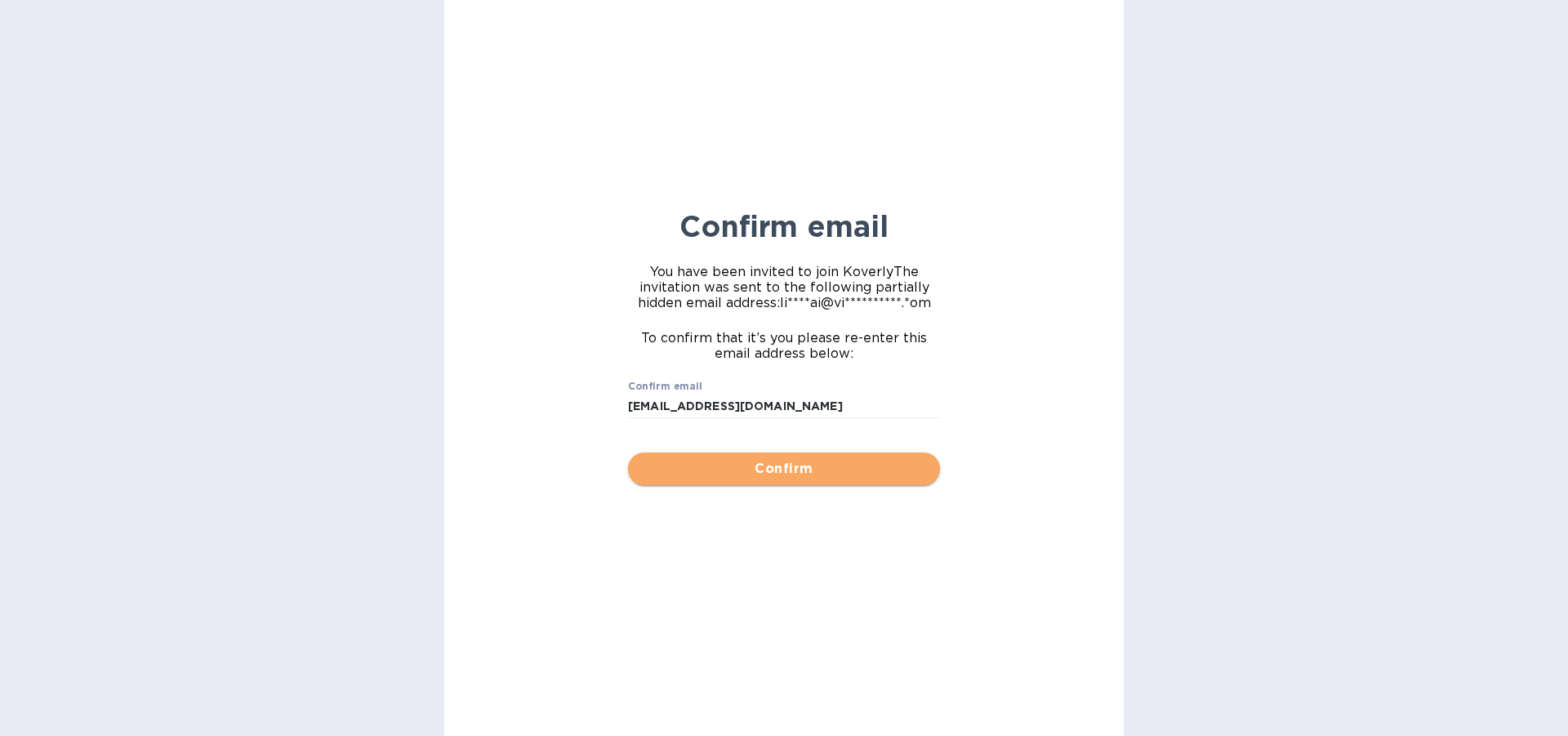
click at [787, 470] on span "Confirm" at bounding box center [784, 468] width 286 height 20
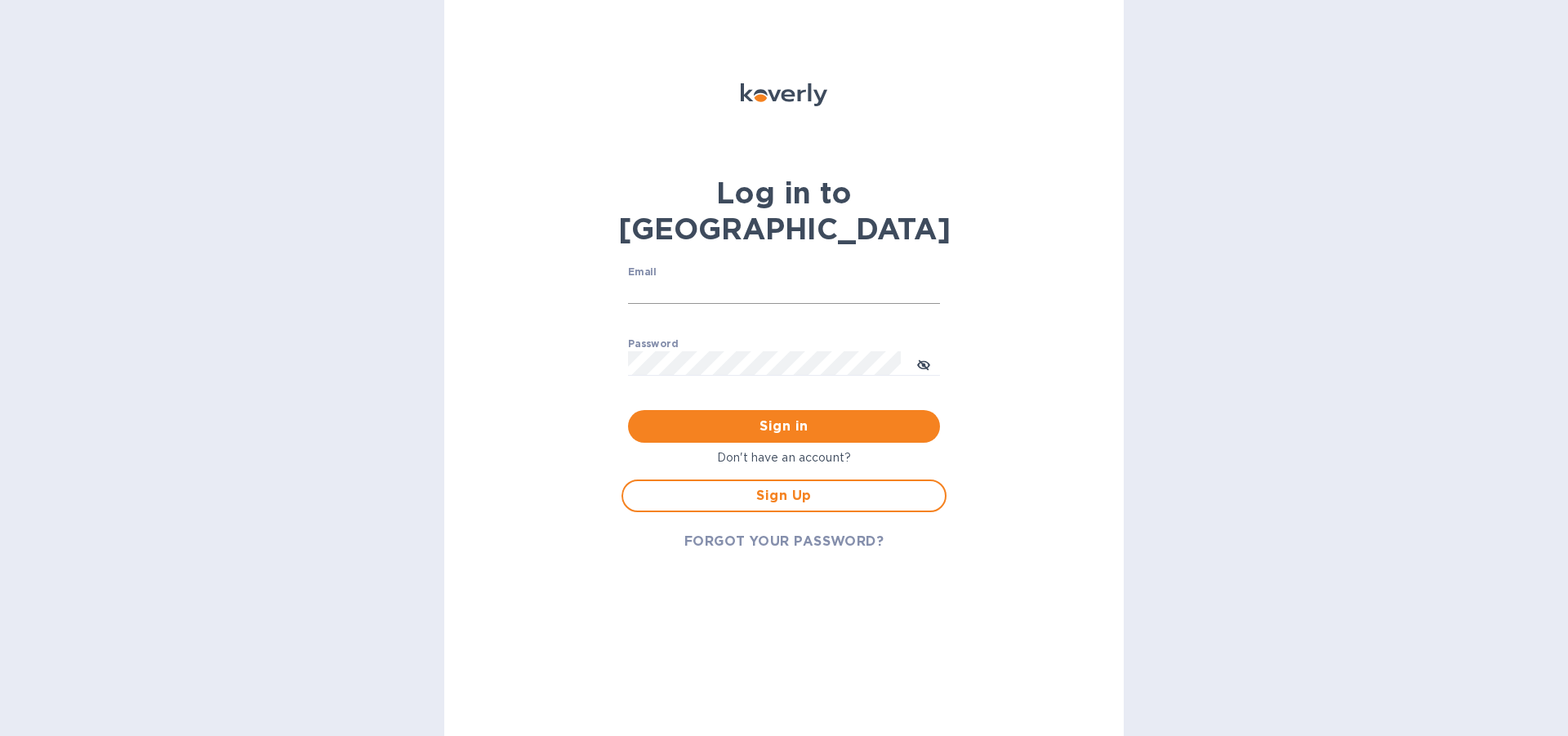
click at [685, 280] on input "Email" at bounding box center [784, 292] width 312 height 24
click at [787, 486] on span "Sign Up" at bounding box center [784, 495] width 296 height 20
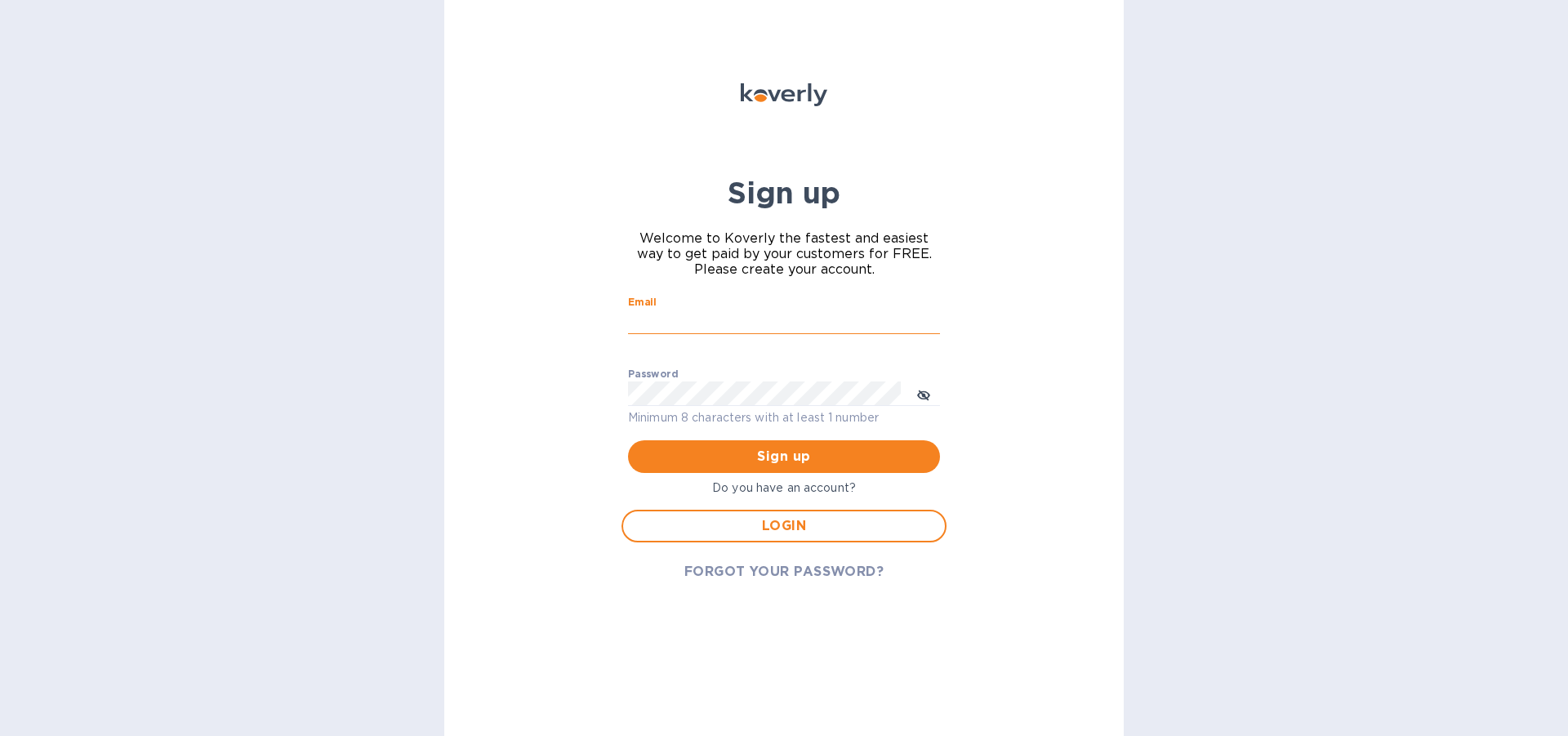
click at [667, 326] on input "Email" at bounding box center [784, 322] width 312 height 24
type input "[EMAIL_ADDRESS][DOMAIN_NAME]"
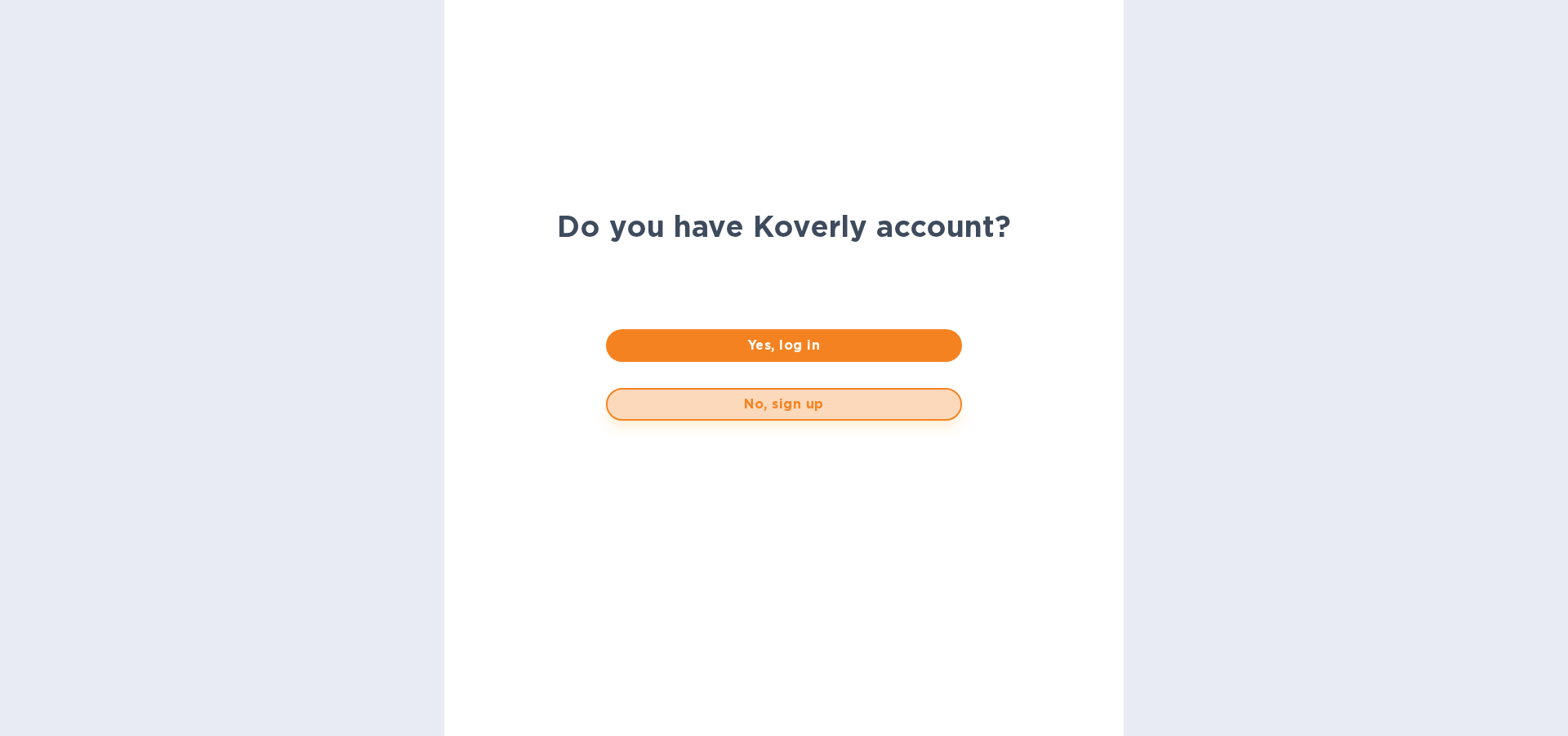
click at [798, 404] on span "No, sign up" at bounding box center [783, 404] width 325 height 20
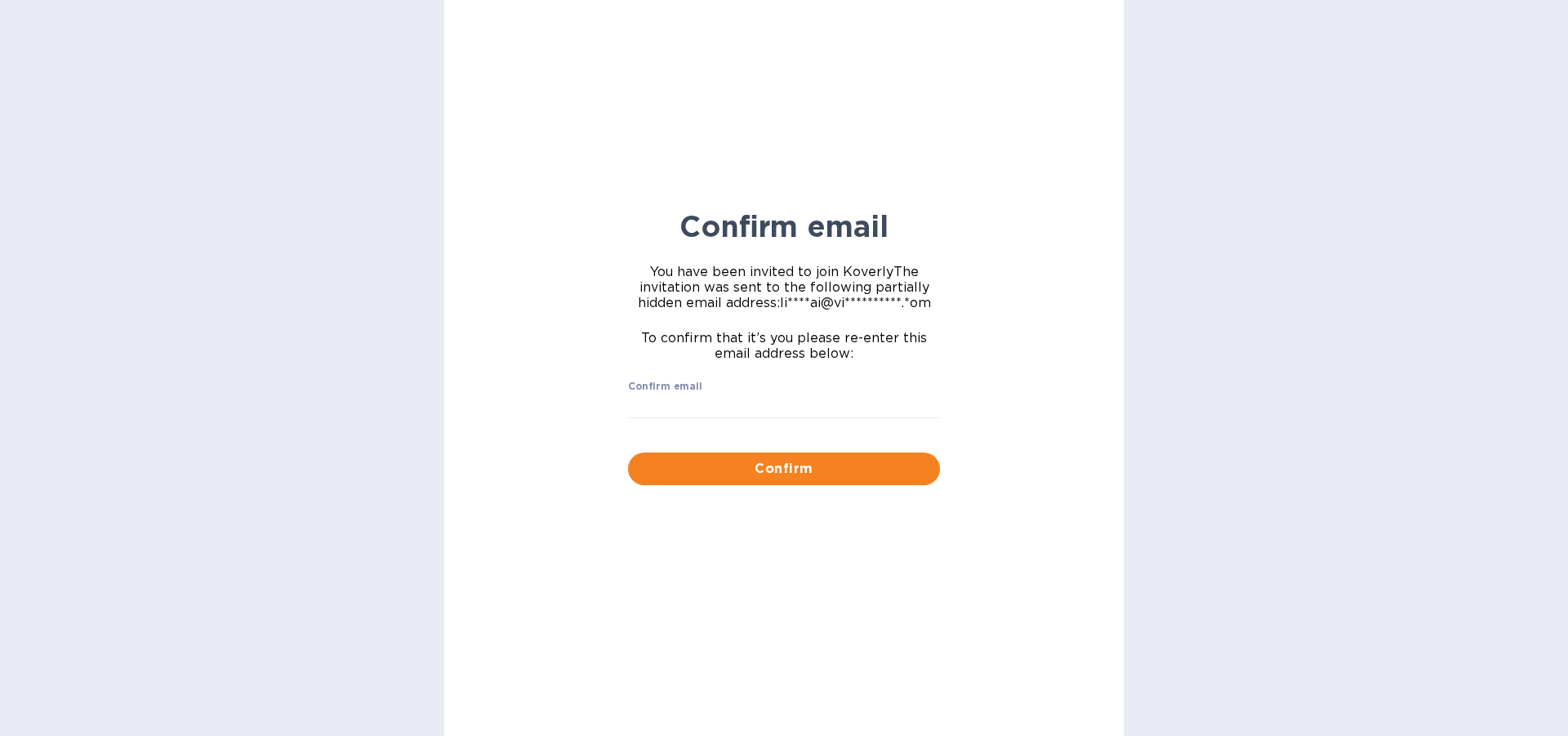
click at [681, 391] on label "Confirm email" at bounding box center [665, 387] width 74 height 10
click at [681, 394] on input "Confirm email" at bounding box center [784, 406] width 312 height 24
type input "[EMAIL_ADDRESS][DOMAIN_NAME]"
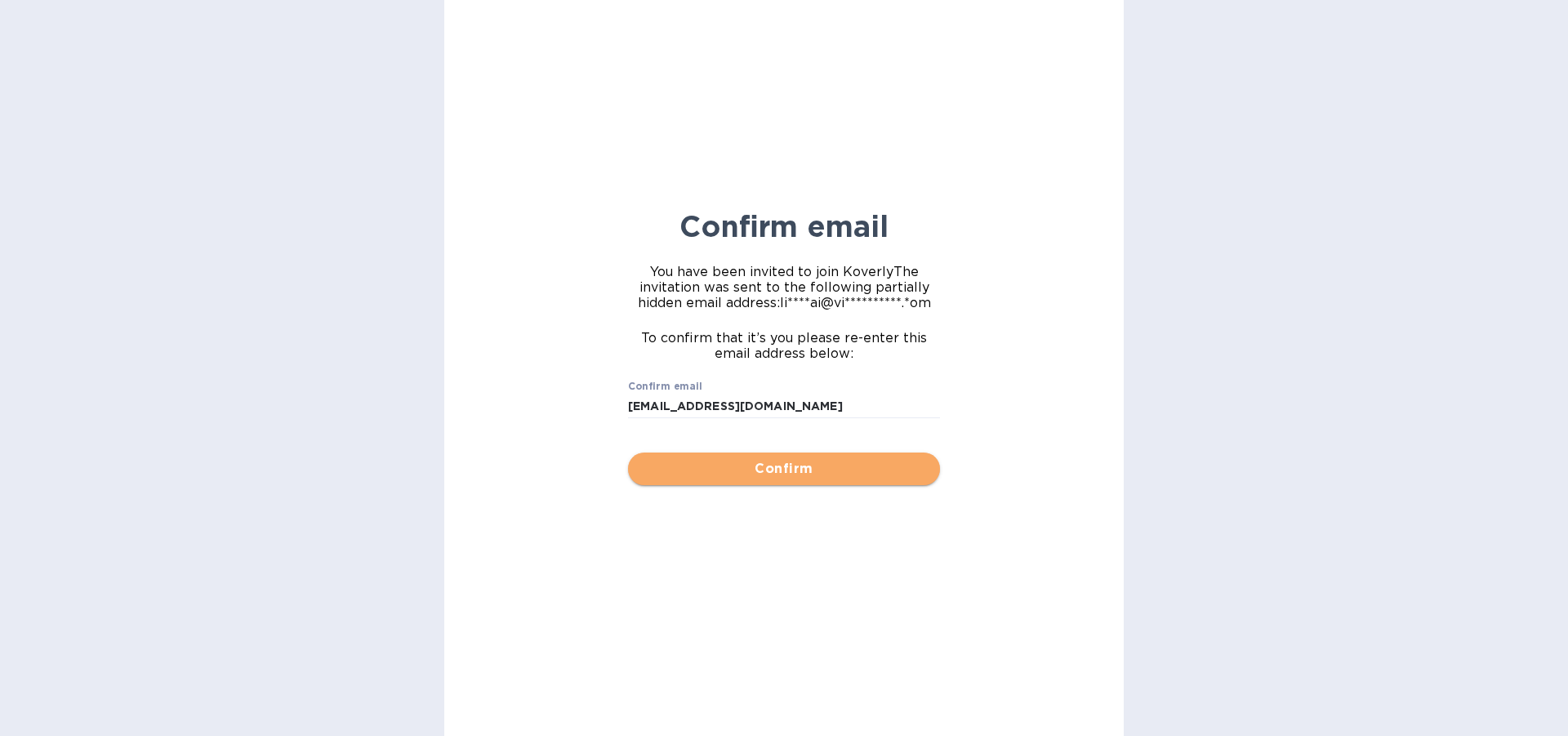
click at [794, 467] on span "Confirm" at bounding box center [784, 468] width 286 height 20
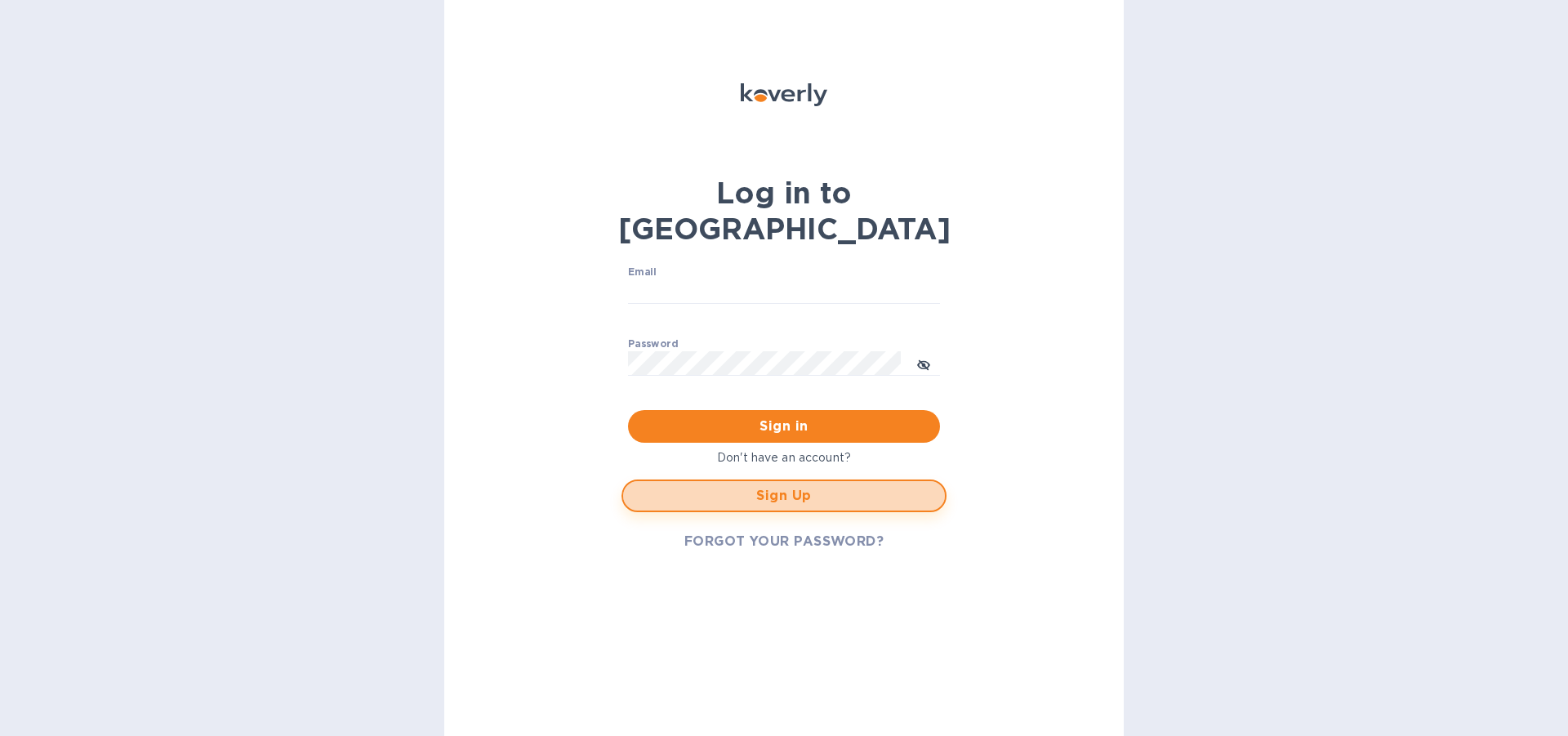
click at [806, 486] on span "Sign Up" at bounding box center [784, 495] width 296 height 20
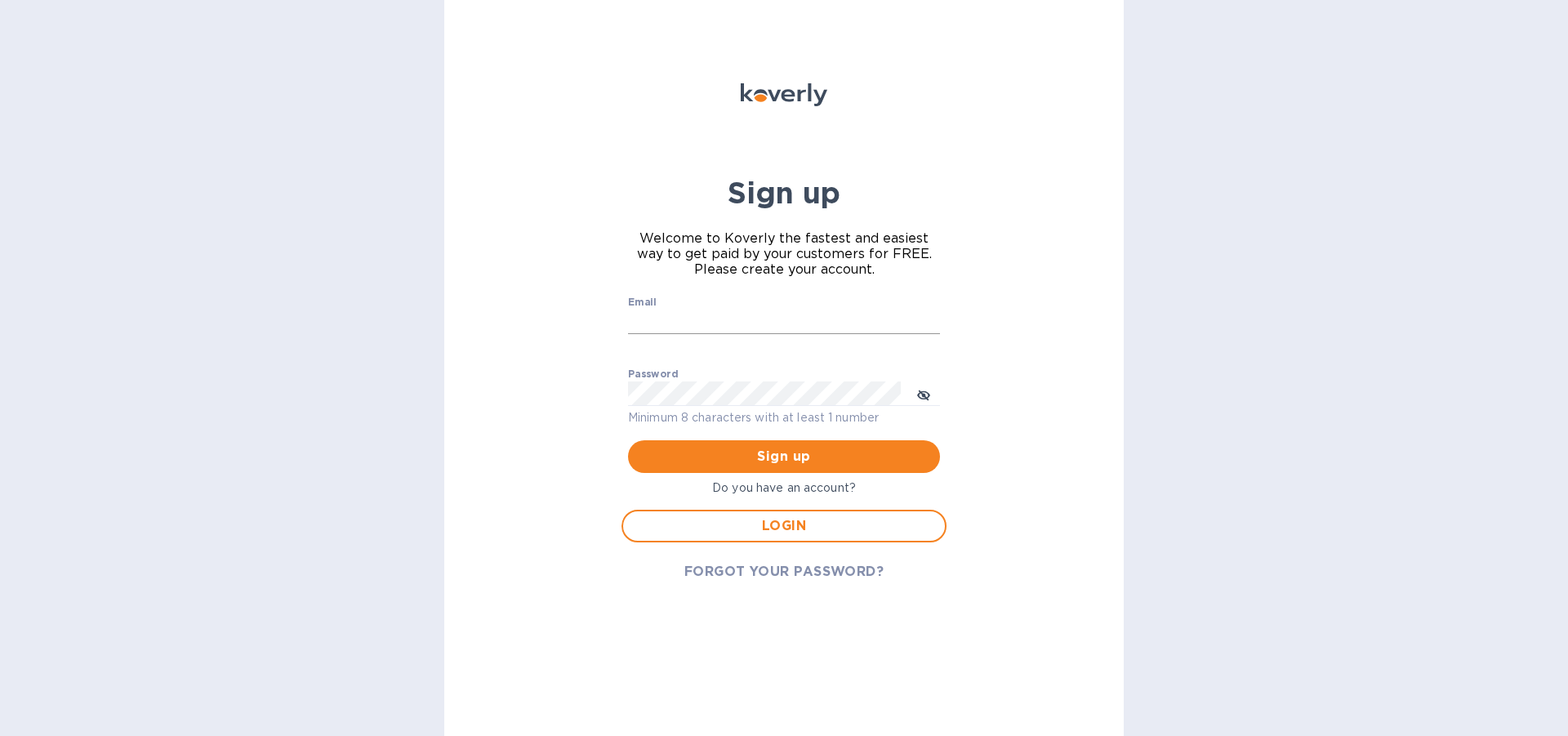
click at [688, 314] on input "Email" at bounding box center [784, 322] width 312 height 24
type input "[EMAIL_ADDRESS][DOMAIN_NAME]"
click at [786, 493] on p "Do you have an account?" at bounding box center [784, 488] width 325 height 17
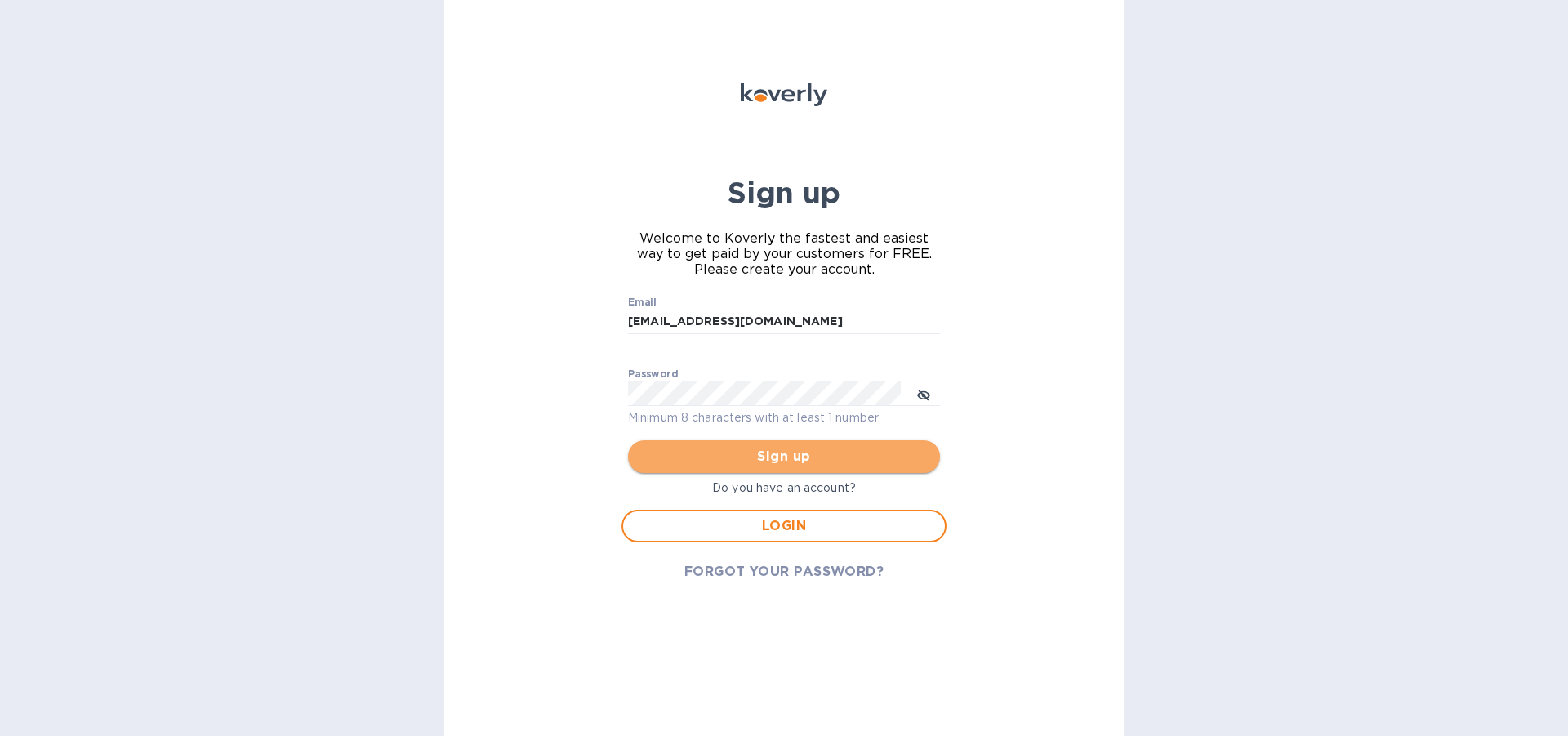
click at [785, 459] on span "Sign up" at bounding box center [784, 456] width 286 height 20
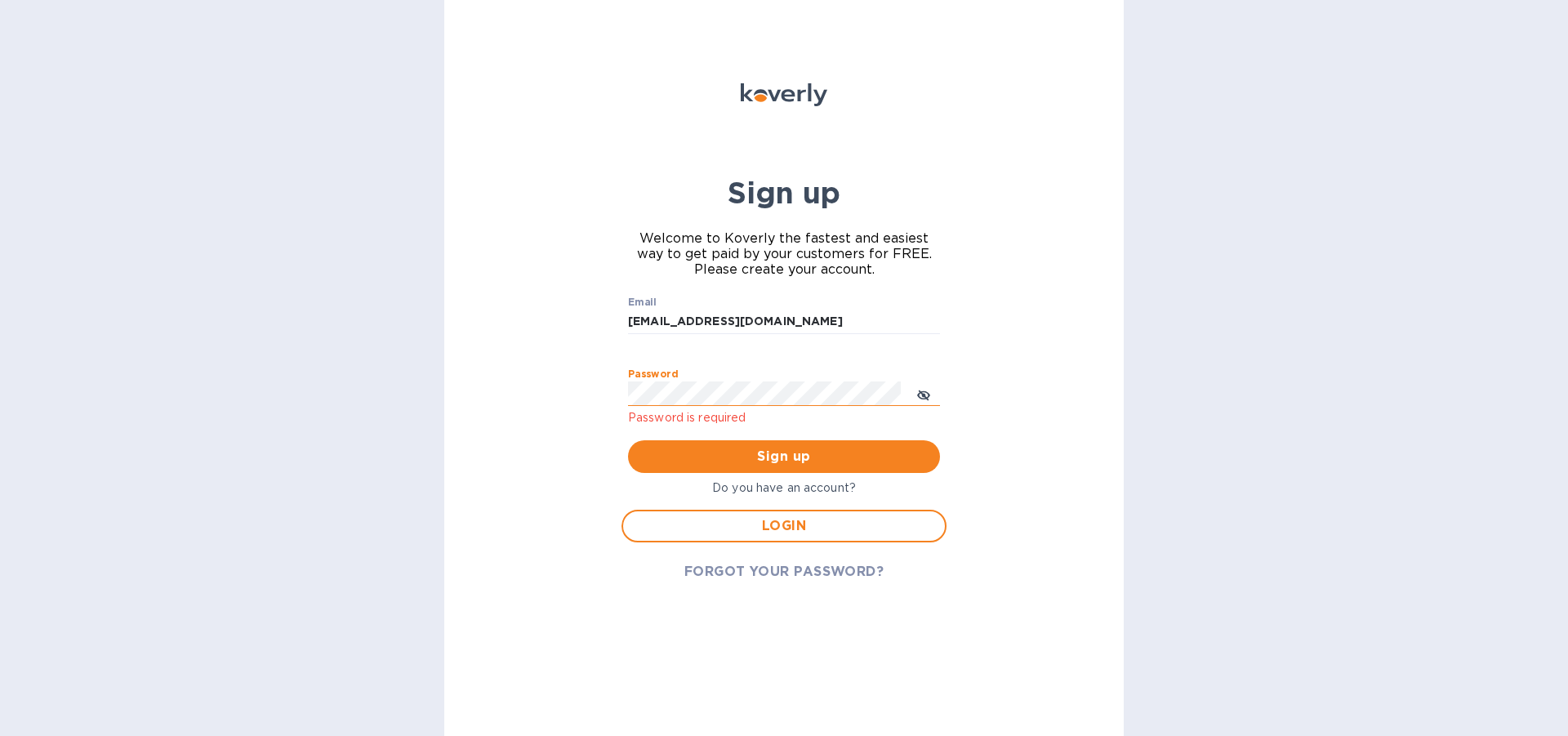
click at [921, 393] on icon "toggle password visibility" at bounding box center [922, 395] width 10 height 10
click at [783, 456] on span "Sign up" at bounding box center [784, 456] width 286 height 20
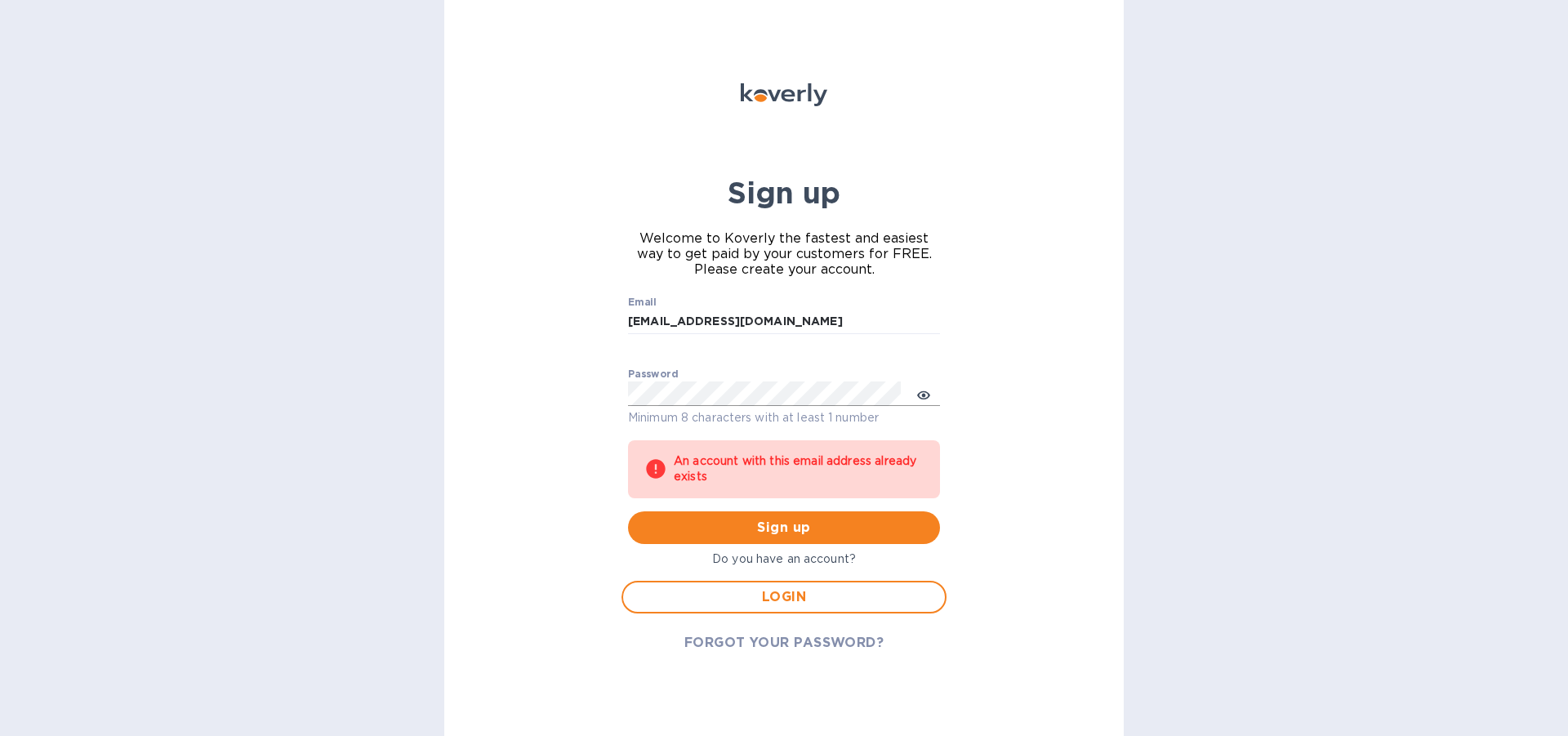
click at [976, 493] on div "Sign up Welcome to Koverly the fastest and easiest way to get paid by your cust…" at bounding box center [783, 368] width 679 height 736
click at [791, 597] on span "LOGIN" at bounding box center [784, 597] width 296 height 20
